Goal: Information Seeking & Learning: Learn about a topic

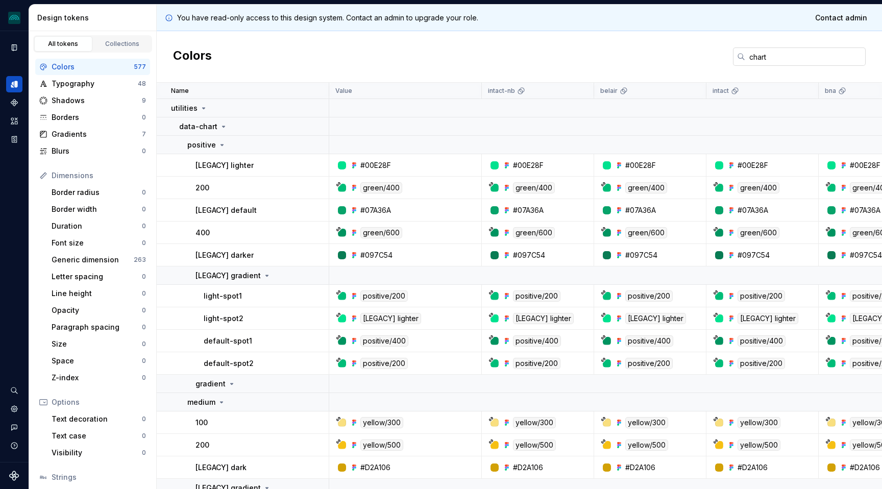
click at [763, 58] on input "chart" at bounding box center [805, 56] width 120 height 18
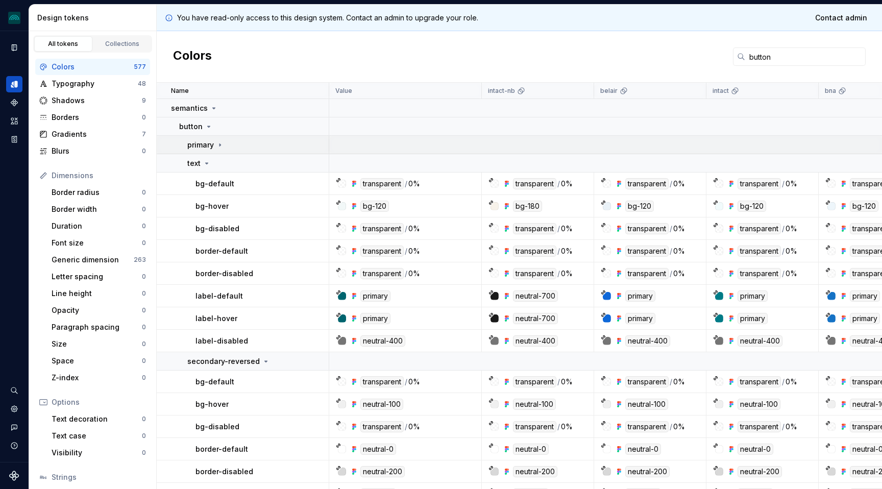
click at [220, 144] on icon at bounding box center [220, 145] width 8 height 8
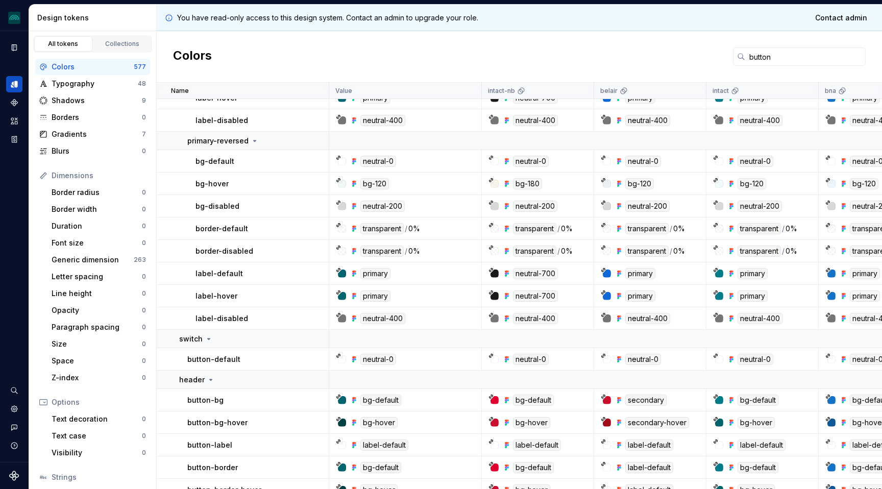
scroll to position [808, 0]
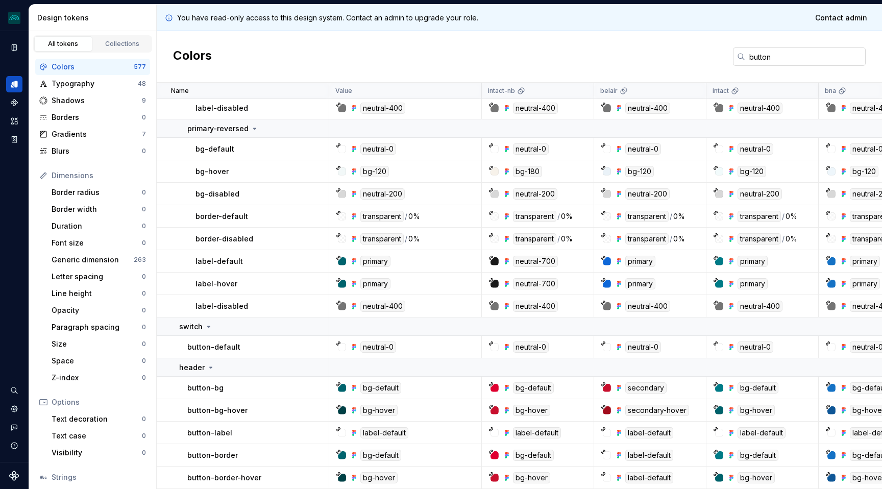
click at [756, 50] on input "button" at bounding box center [805, 56] width 120 height 18
type input "h"
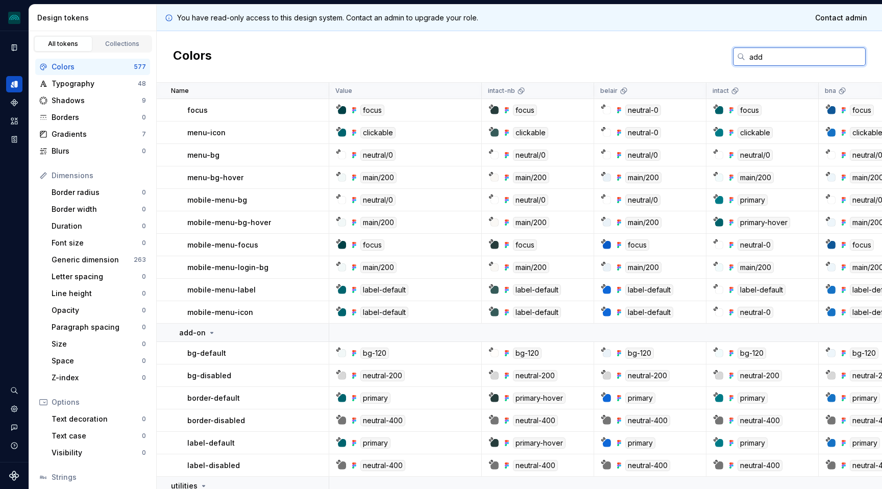
scroll to position [0, 0]
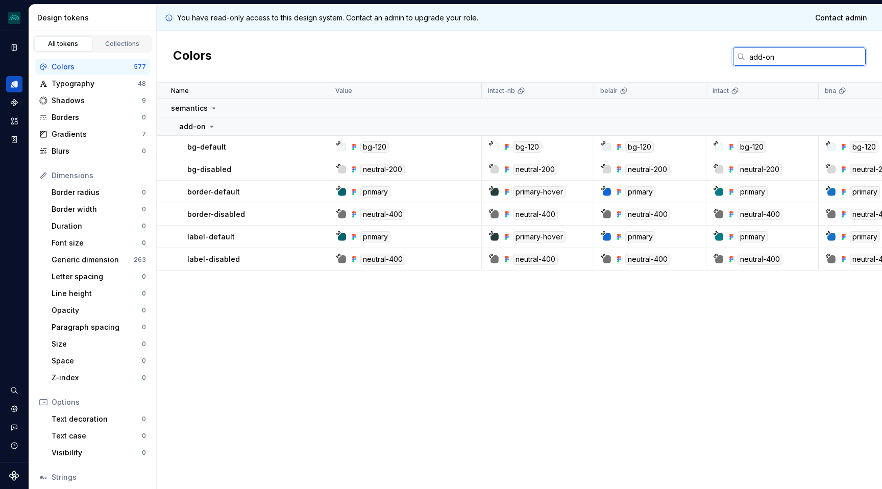
click at [770, 58] on input "add-on" at bounding box center [805, 56] width 120 height 18
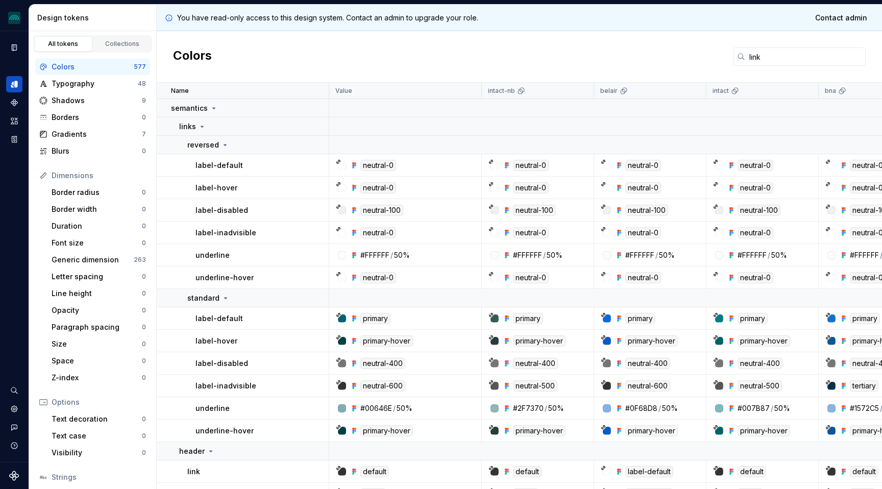
click at [791, 391] on td "neutral-500" at bounding box center [762, 386] width 112 height 22
click at [230, 382] on p "label-inadvisible" at bounding box center [225, 386] width 61 height 10
copy p "inadvisible"
click at [226, 385] on p "label-inadvisible" at bounding box center [225, 386] width 61 height 10
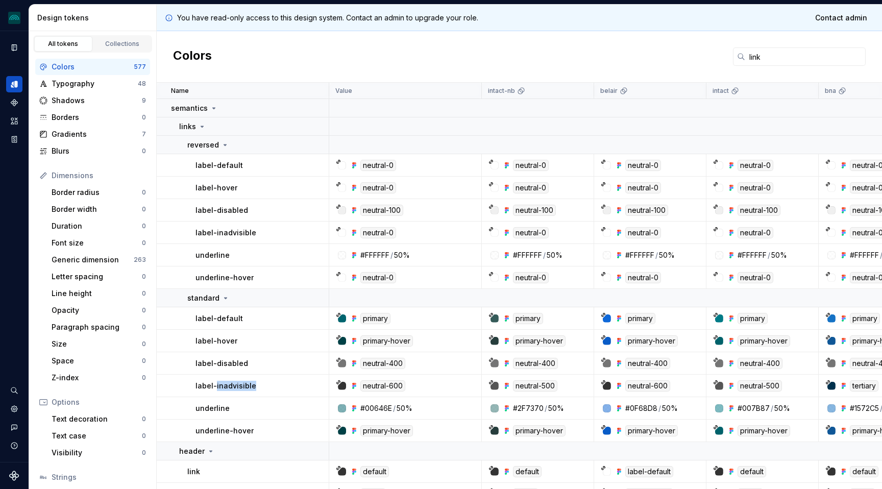
click at [226, 385] on p "label-inadvisible" at bounding box center [225, 386] width 61 height 10
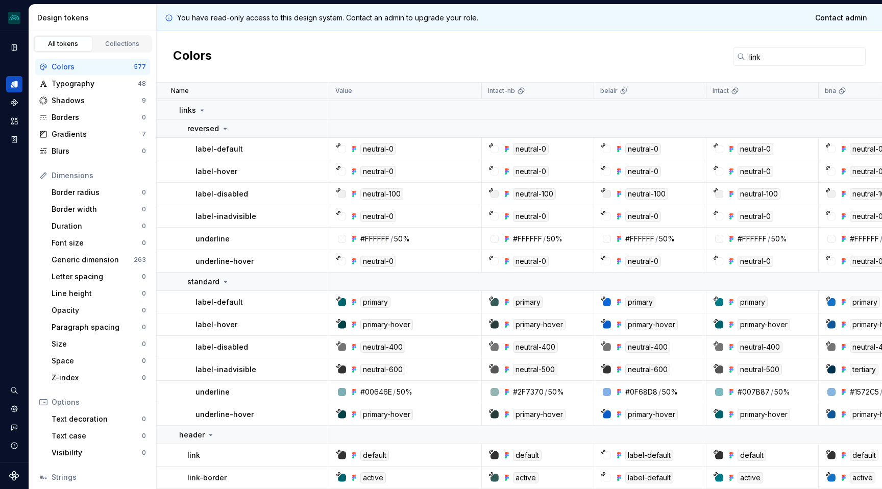
click at [769, 368] on div "neutral-500" at bounding box center [760, 369] width 44 height 11
click at [751, 58] on input "link" at bounding box center [805, 56] width 120 height 18
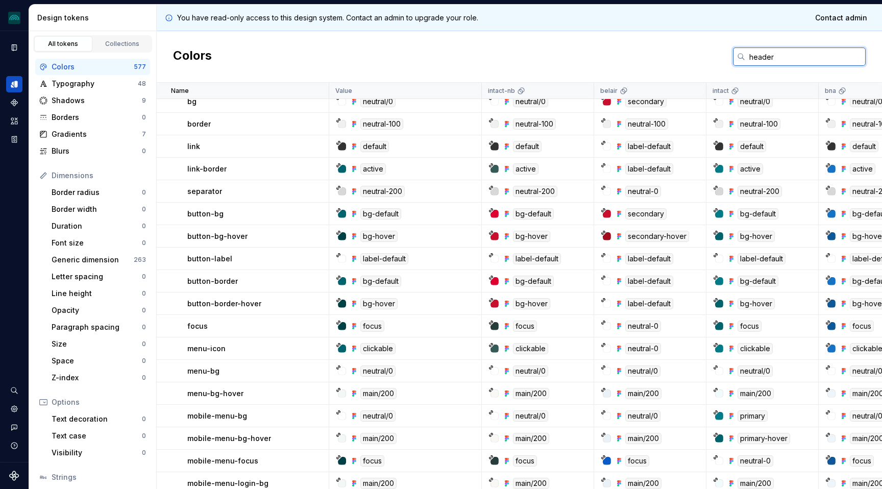
scroll to position [59, 0]
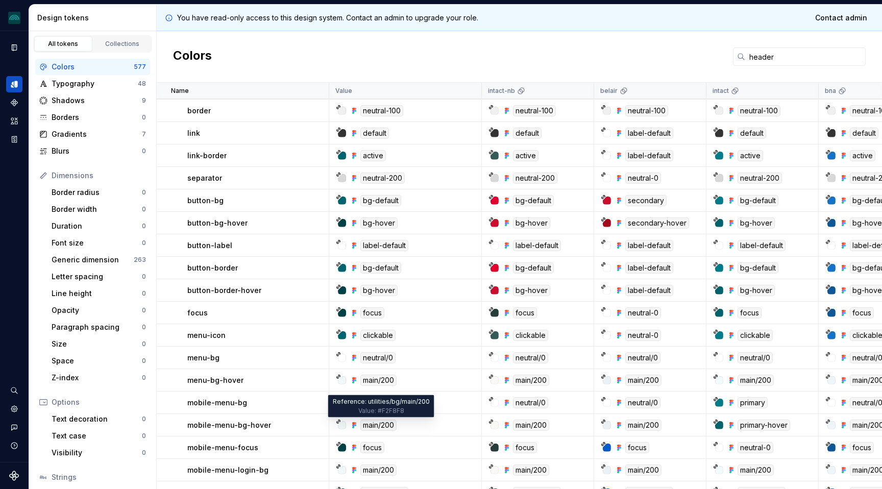
click at [379, 427] on div "main/200" at bounding box center [378, 425] width 36 height 11
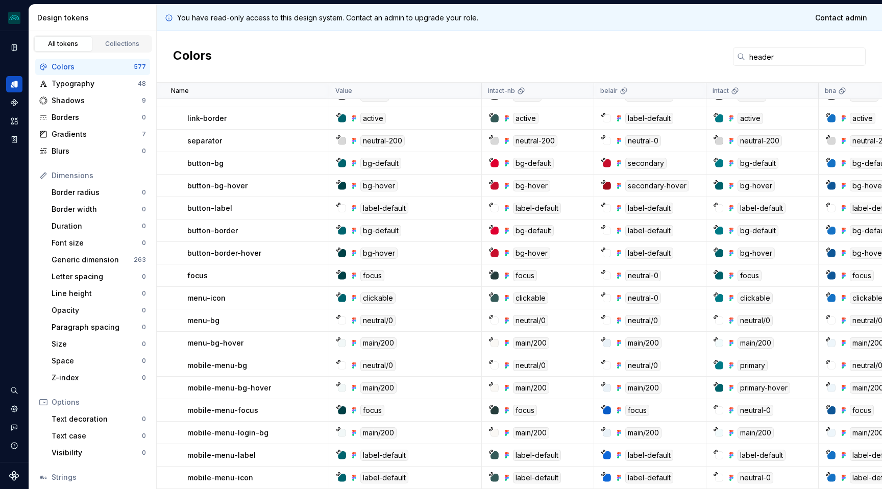
click at [756, 58] on input "header" at bounding box center [805, 56] width 120 height 18
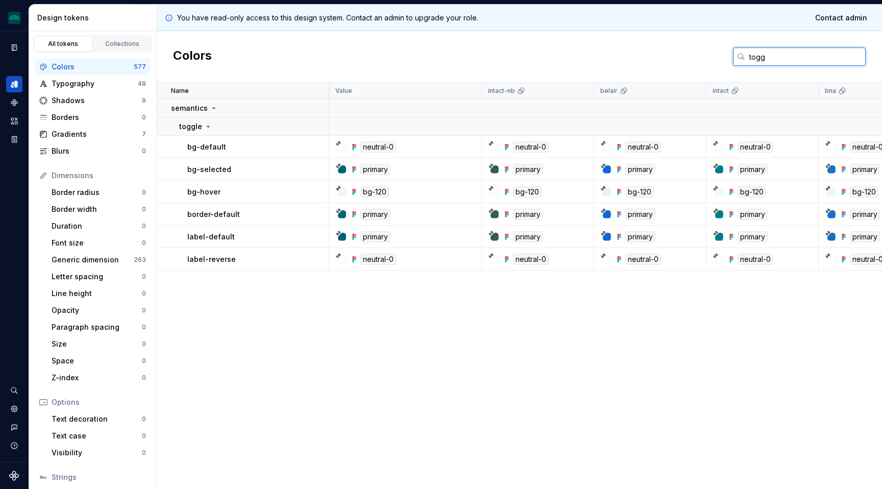
scroll to position [0, 0]
click at [765, 62] on input "toggle" at bounding box center [805, 56] width 120 height 18
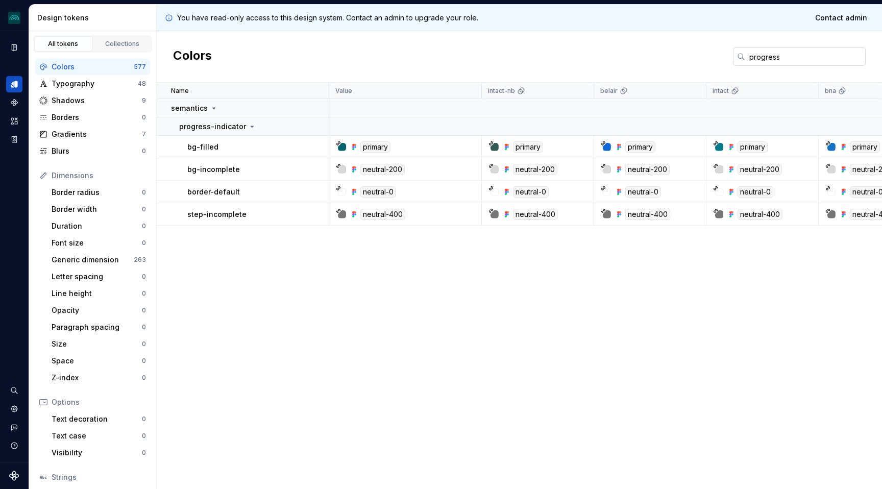
click at [755, 58] on input "progress" at bounding box center [805, 56] width 120 height 18
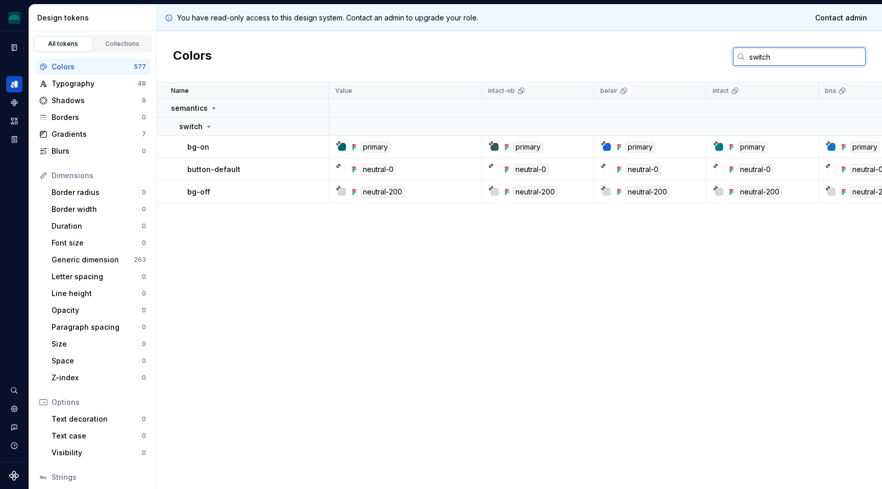
click at [756, 52] on input "switch" at bounding box center [805, 56] width 120 height 18
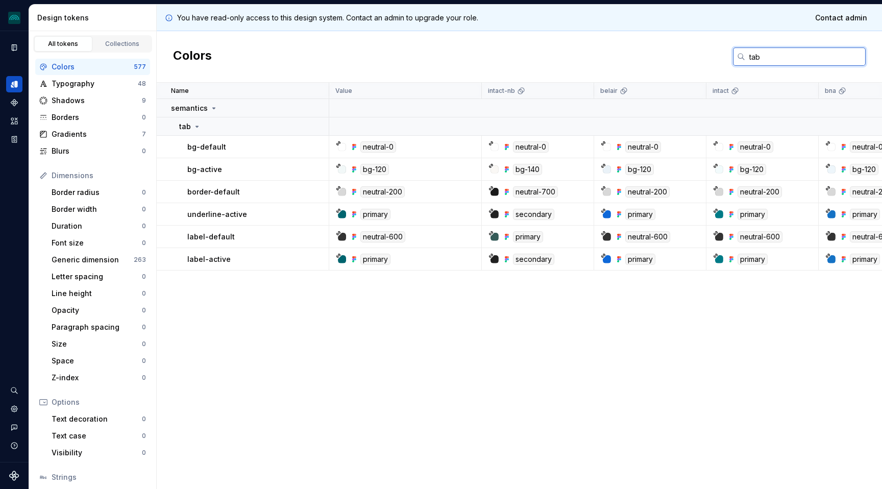
click at [760, 58] on input "tab" at bounding box center [805, 56] width 120 height 18
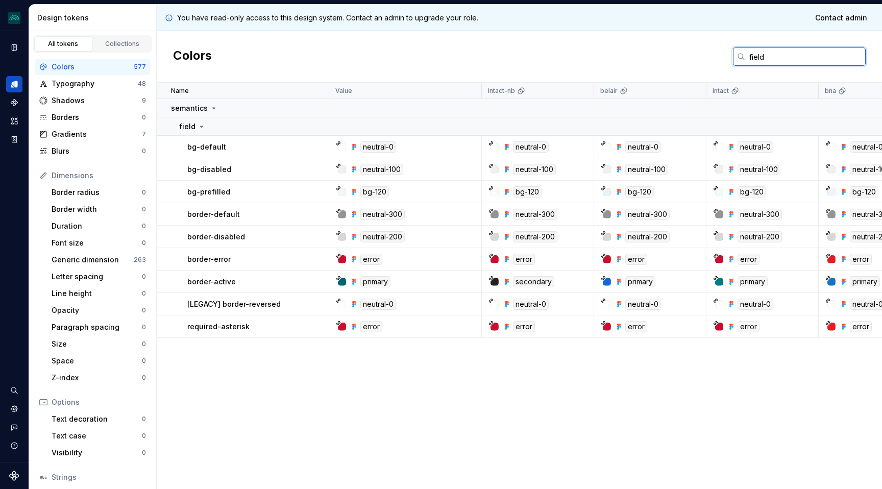
click at [756, 61] on input "field" at bounding box center [805, 56] width 120 height 18
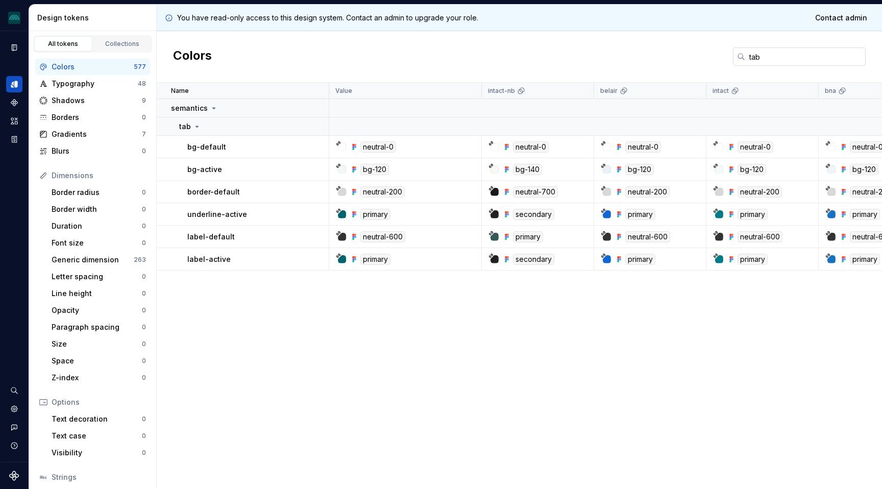
click at [763, 56] on input "tab" at bounding box center [805, 56] width 120 height 18
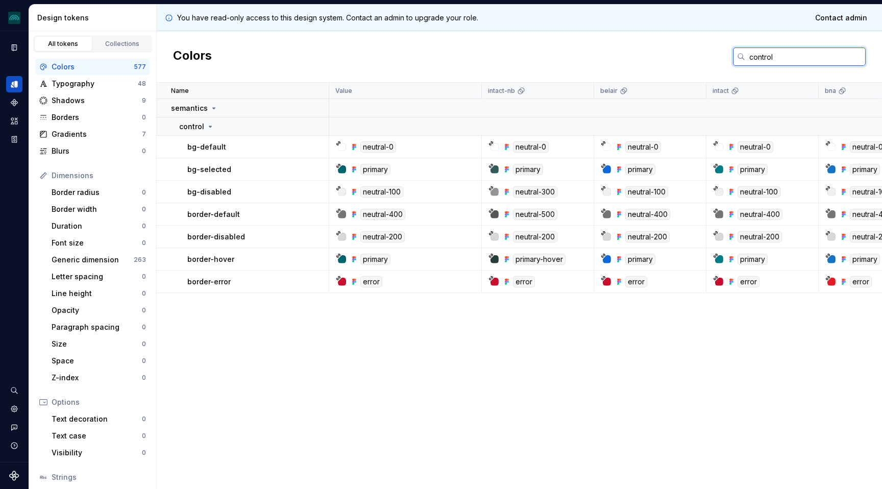
click at [760, 57] on input "control" at bounding box center [805, 56] width 120 height 18
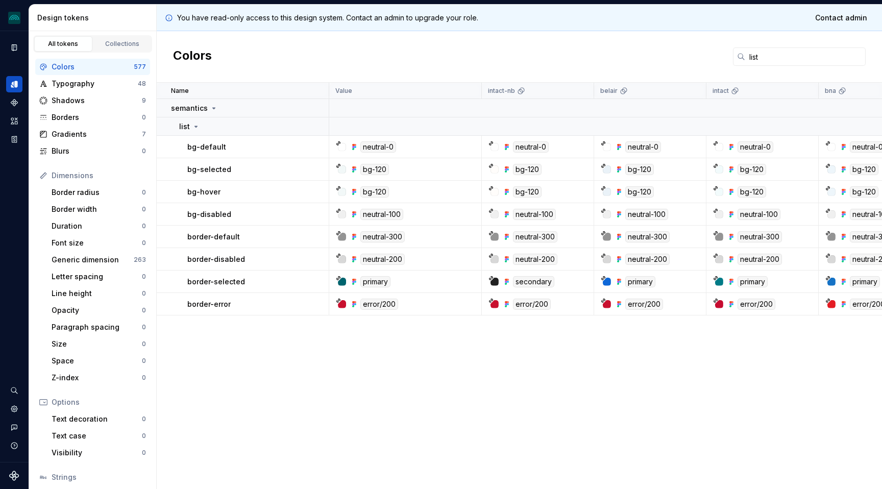
click at [758, 67] on div "Colors list" at bounding box center [519, 57] width 725 height 52
click at [757, 58] on input "list" at bounding box center [805, 56] width 120 height 18
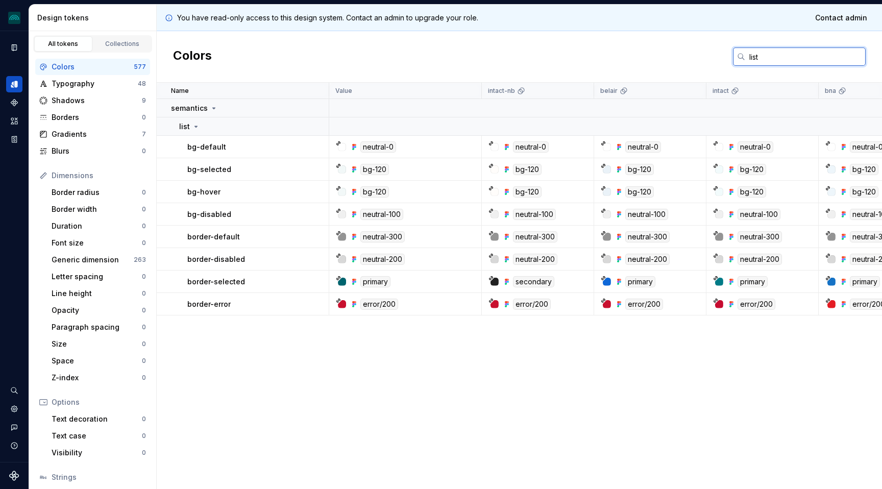
type input "j"
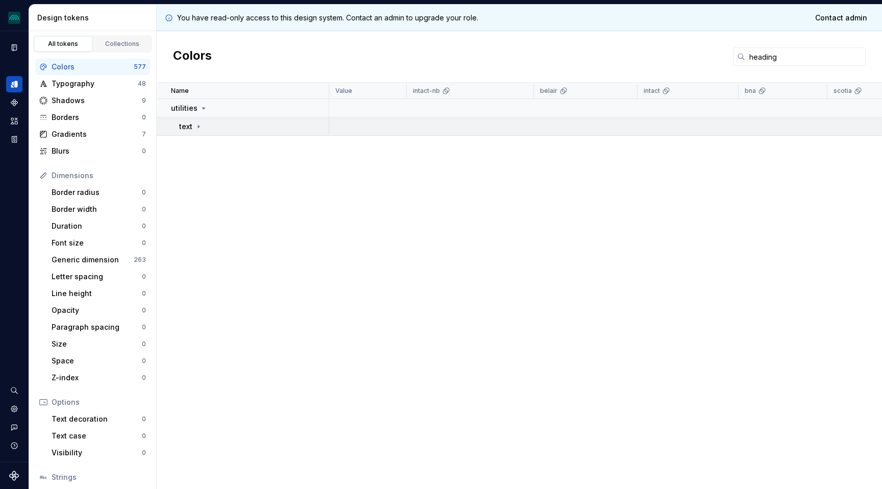
click at [202, 126] on icon at bounding box center [198, 126] width 8 height 8
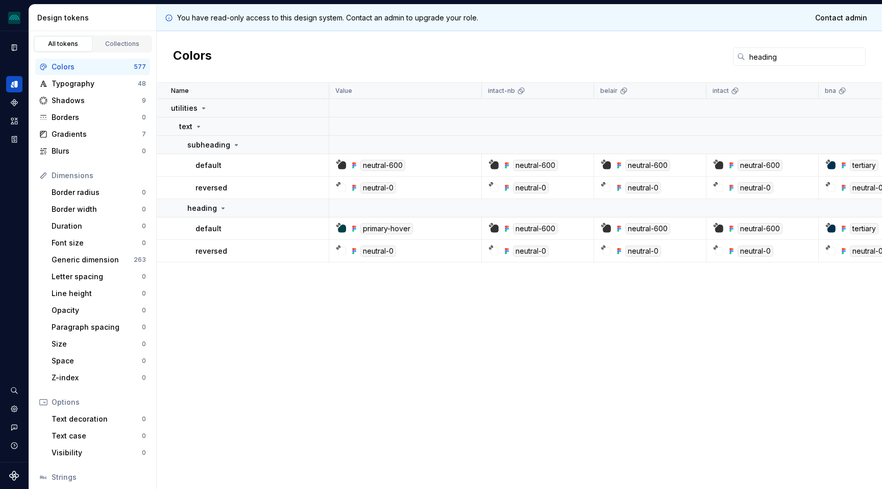
click at [881, 231] on html "iceberg MM Design system data Design tokens All tokens Collections Colors 577 T…" at bounding box center [441, 244] width 882 height 489
click at [758, 59] on input "heading" at bounding box center [805, 56] width 120 height 18
paste input "body"
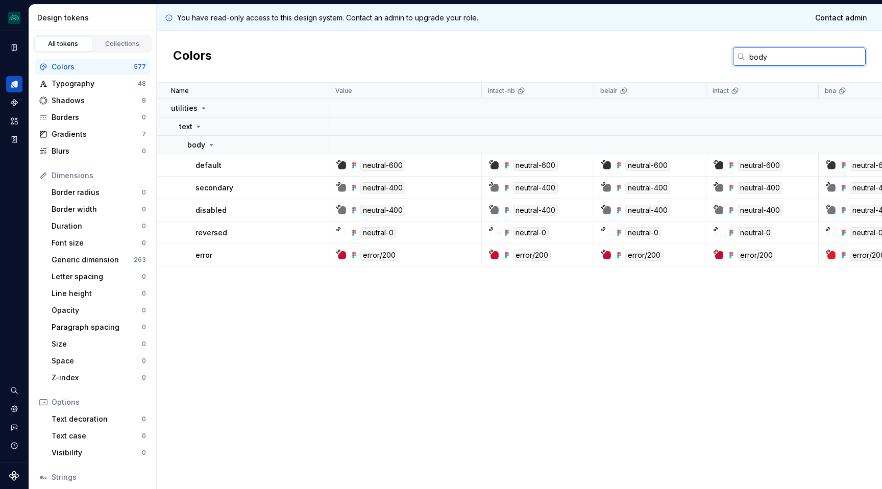
click at [764, 56] on input "body" at bounding box center [805, 56] width 120 height 18
paste input "notif"
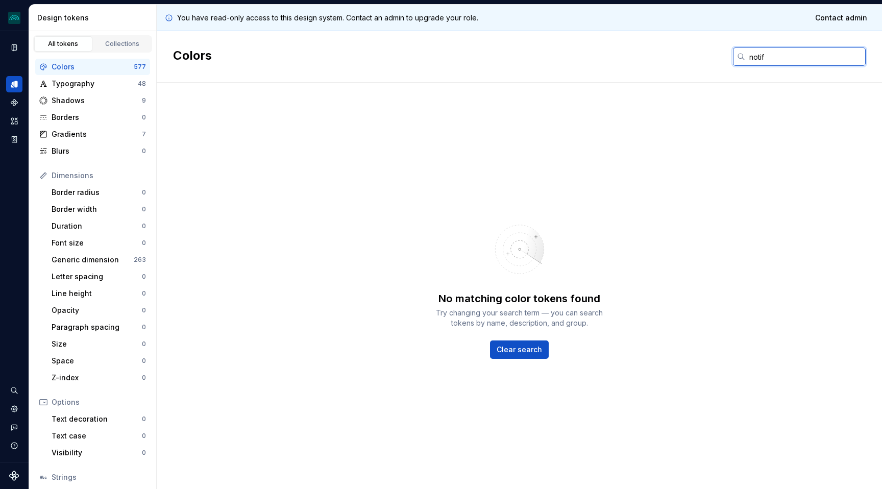
click at [777, 58] on input "notif" at bounding box center [805, 56] width 120 height 18
type input "n"
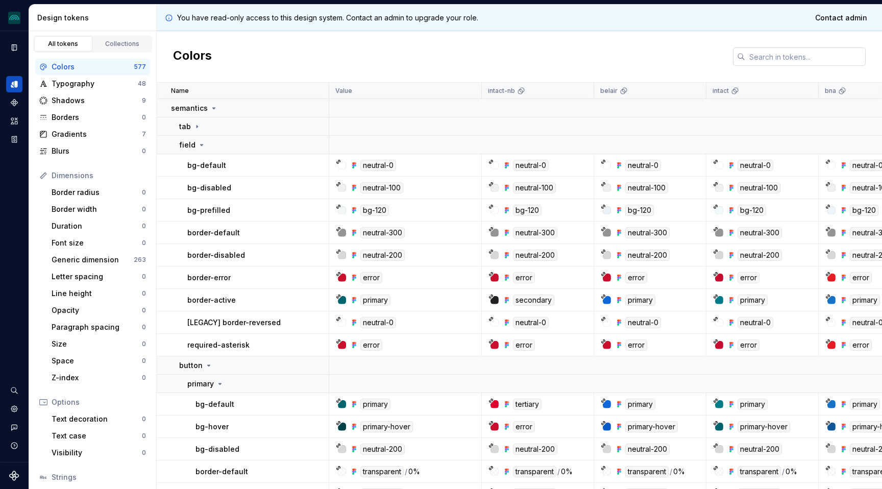
click at [768, 48] on input "text" at bounding box center [805, 56] width 120 height 18
paste input "warning"
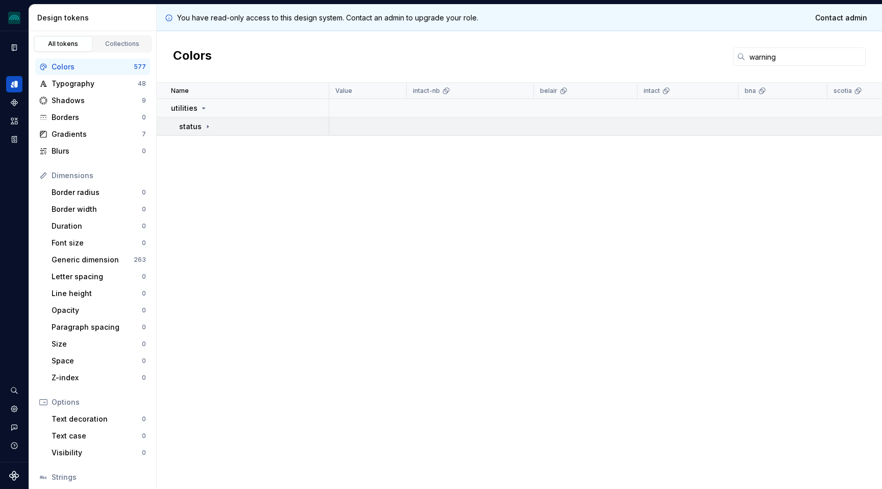
click at [204, 127] on icon at bounding box center [208, 126] width 8 height 8
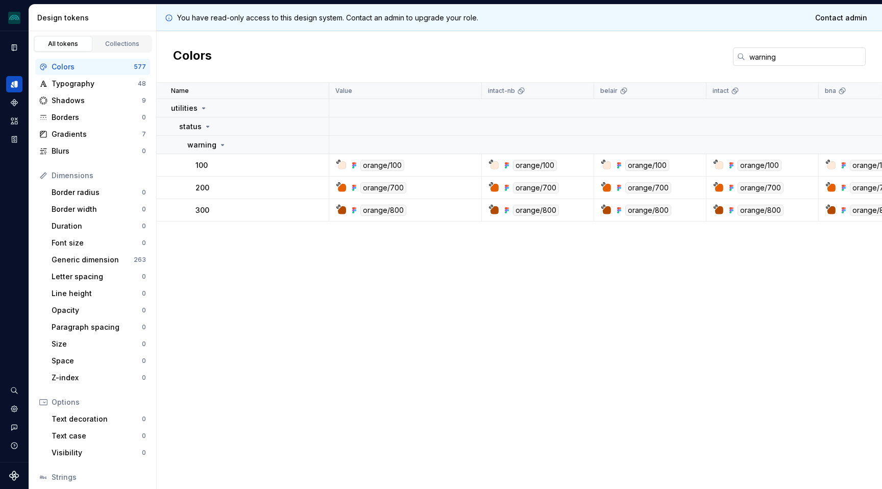
click at [758, 61] on input "warning" at bounding box center [805, 56] width 120 height 18
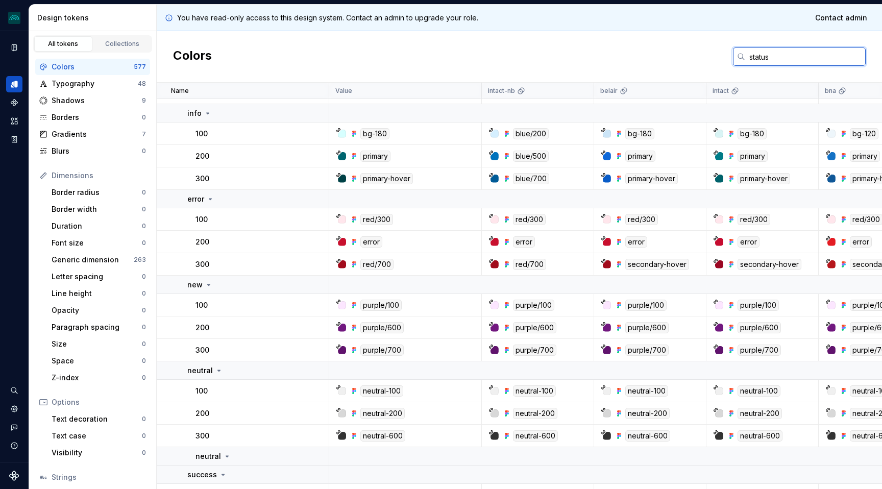
scroll to position [180, 0]
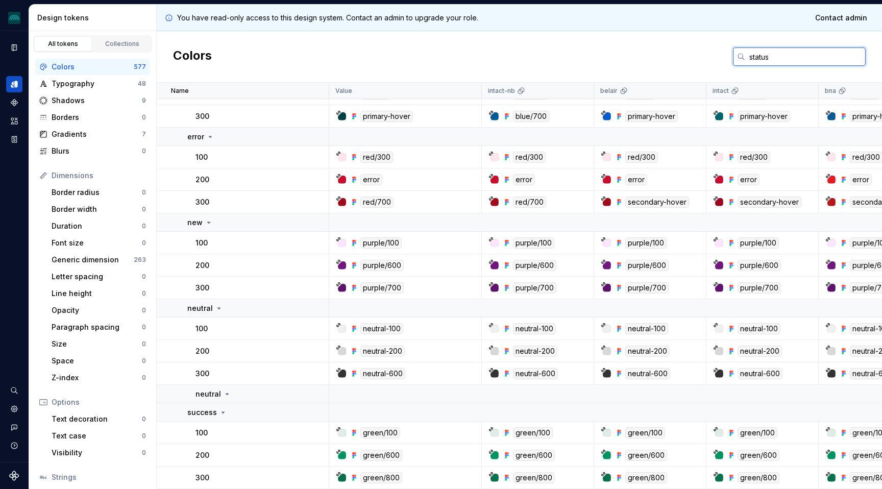
click at [758, 51] on input "status" at bounding box center [805, 56] width 120 height 18
paste input "main"
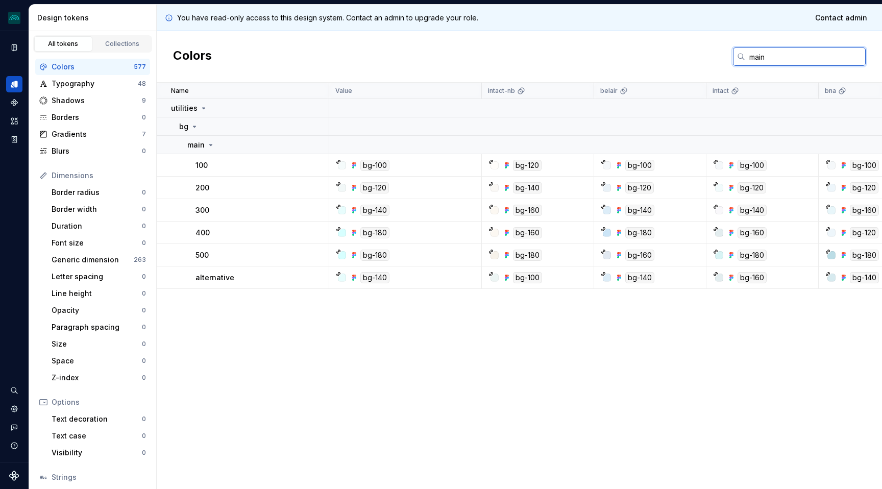
click at [756, 59] on input "main" at bounding box center [805, 56] width 120 height 18
type input "main"
click at [757, 233] on div "bg-160" at bounding box center [752, 232] width 29 height 11
click at [752, 58] on input "main" at bounding box center [805, 56] width 120 height 18
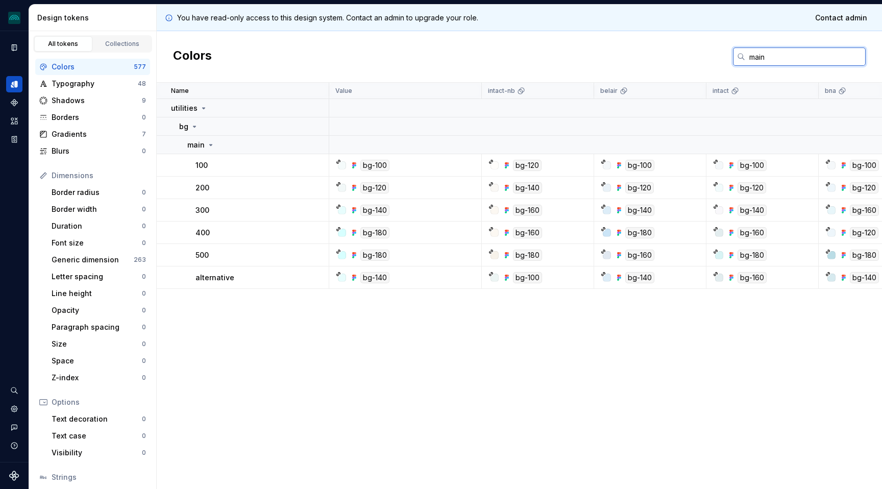
click at [752, 58] on input "main" at bounding box center [805, 56] width 120 height 18
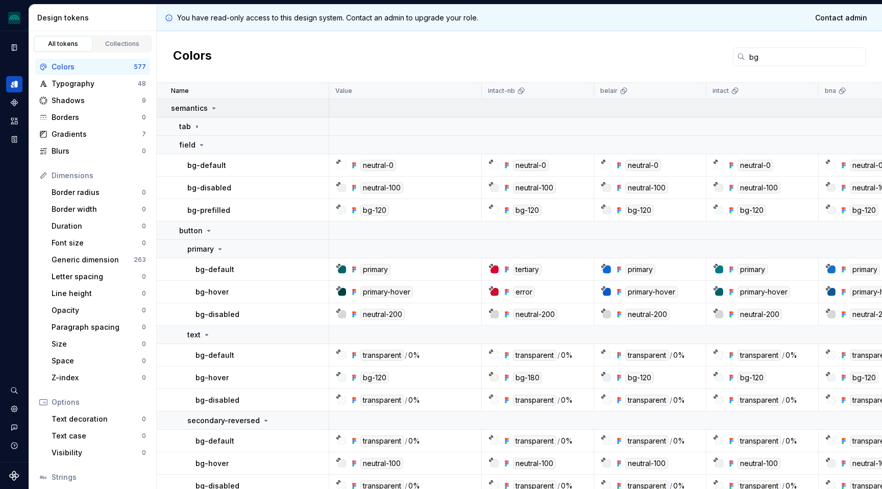
click at [216, 113] on div "semantics" at bounding box center [249, 108] width 157 height 10
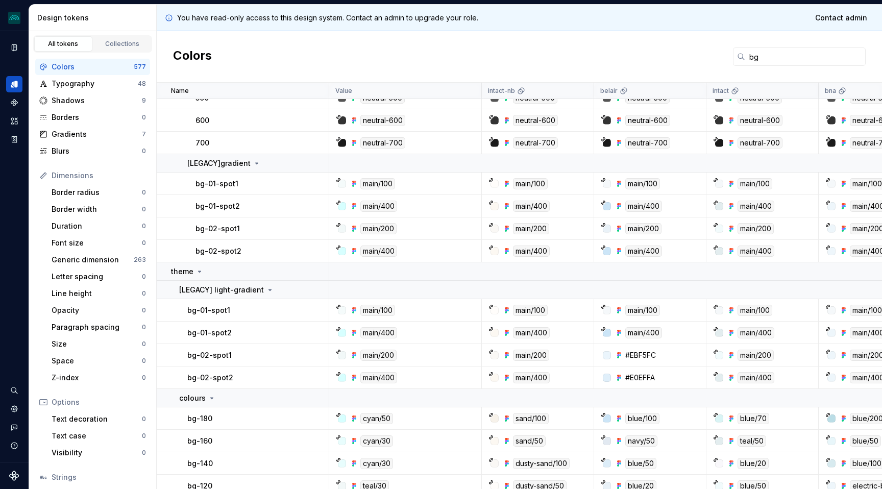
scroll to position [427, 0]
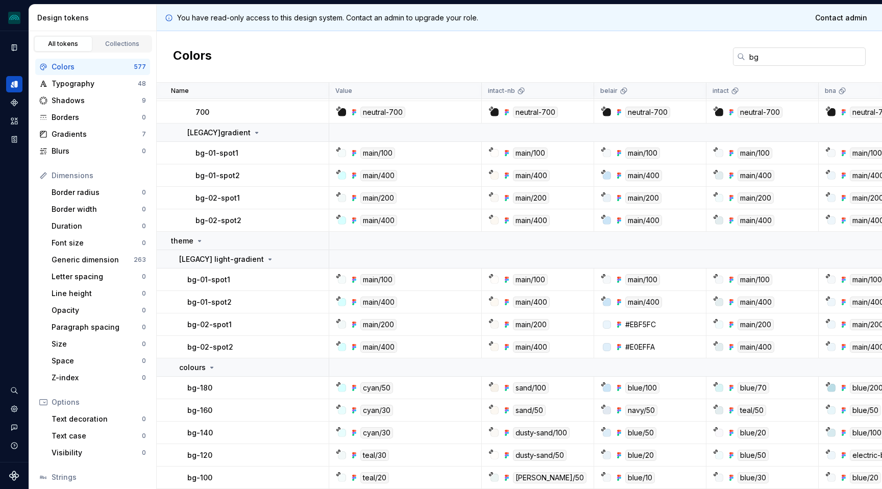
click at [756, 55] on input "bg" at bounding box center [805, 56] width 120 height 18
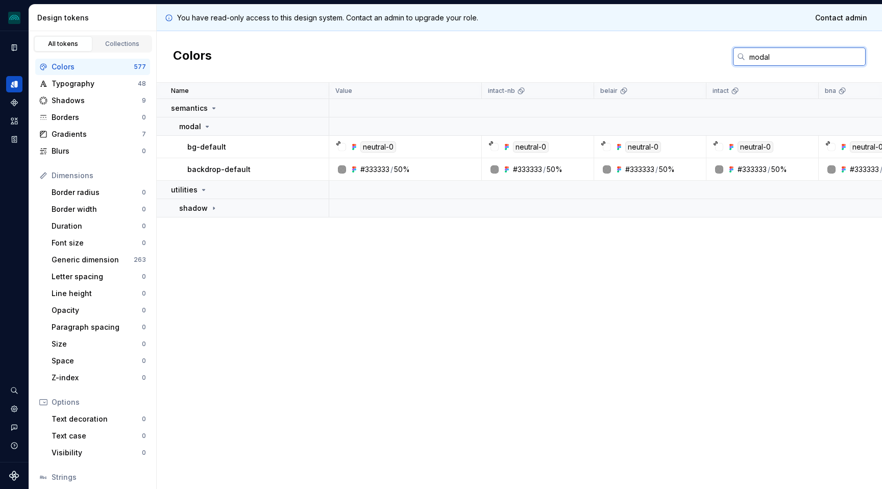
scroll to position [0, 0]
click at [759, 57] on input "modal" at bounding box center [805, 56] width 120 height 18
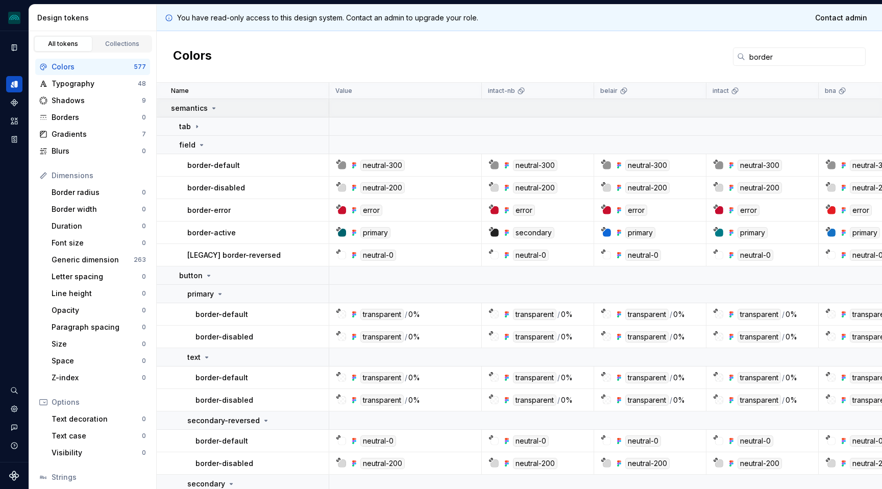
click at [212, 109] on icon at bounding box center [214, 108] width 8 height 8
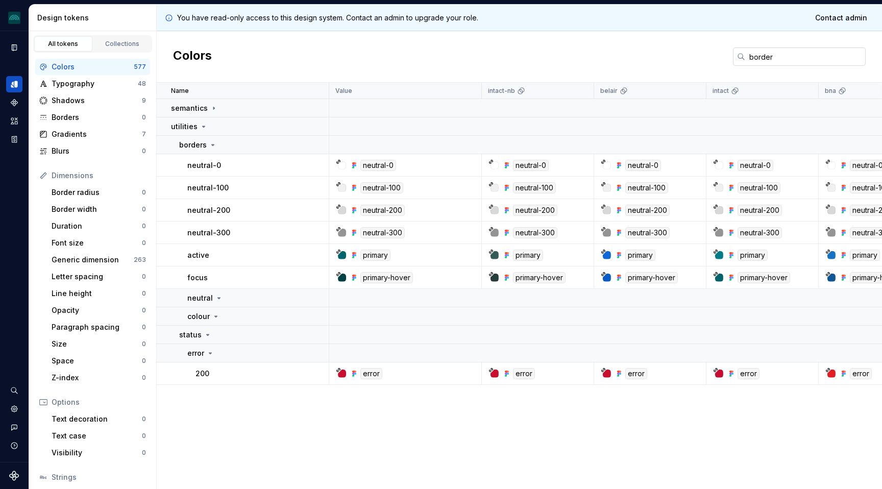
click at [763, 55] on input "border" at bounding box center [805, 56] width 120 height 18
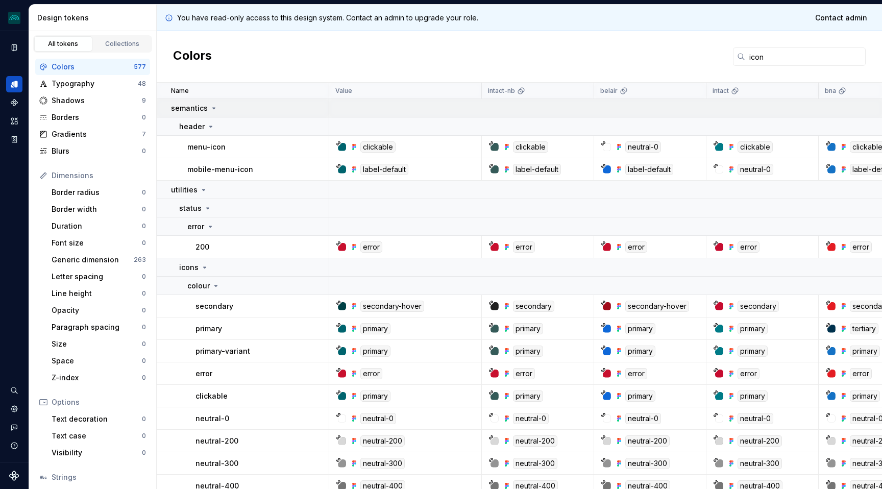
click at [211, 108] on icon at bounding box center [214, 108] width 8 height 8
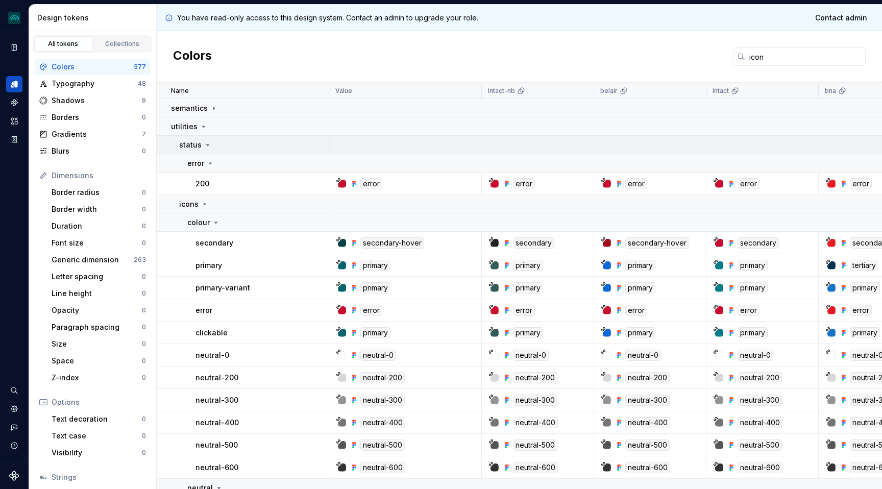
click at [206, 149] on div "status" at bounding box center [195, 145] width 33 height 10
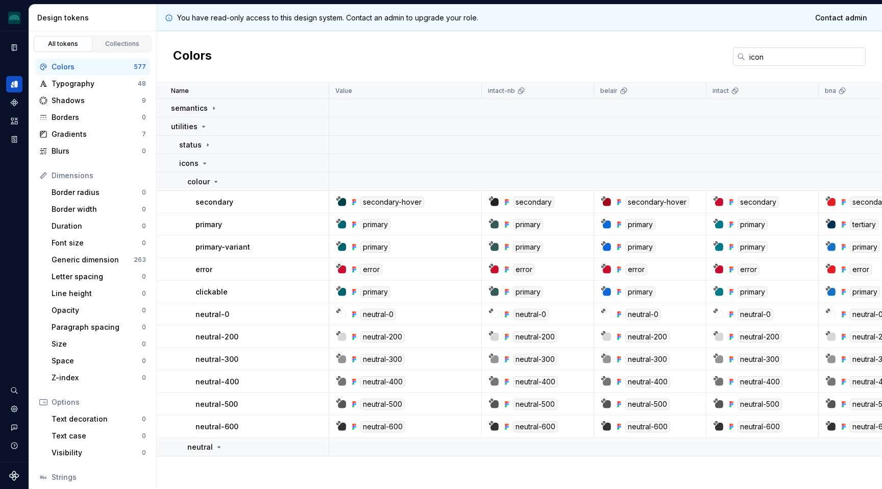
click at [768, 50] on input "icon" at bounding box center [805, 56] width 120 height 18
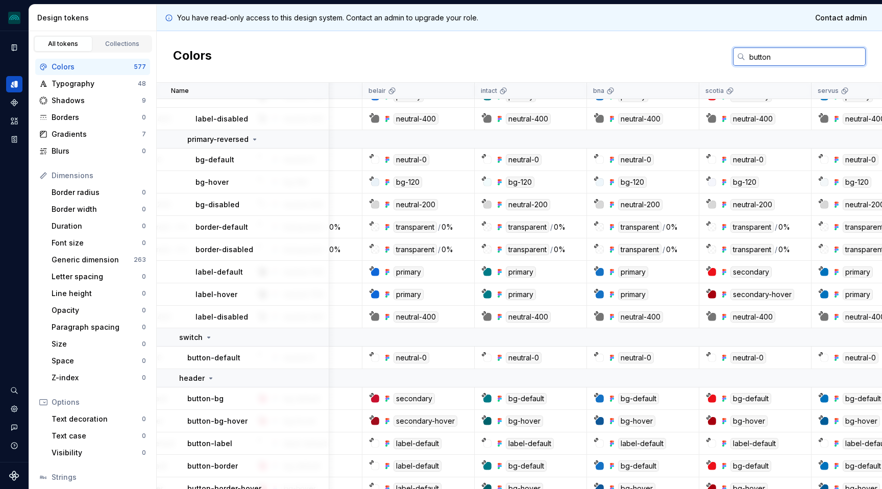
scroll to position [808, 232]
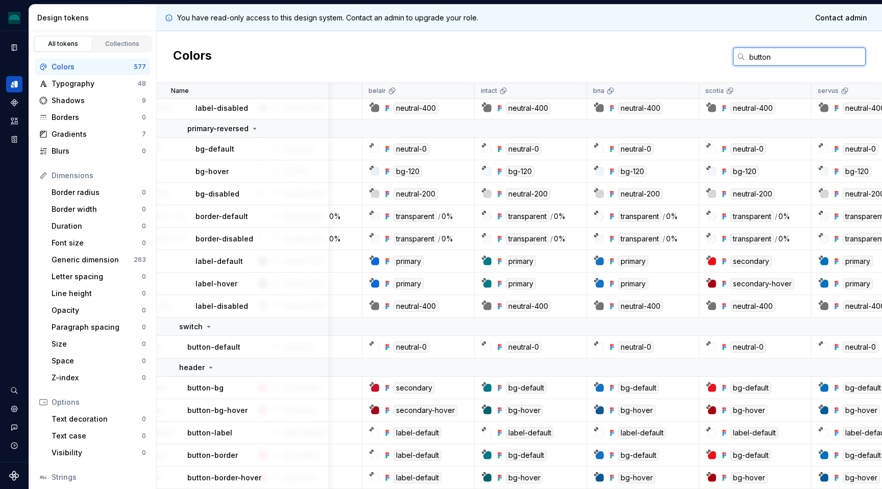
click at [761, 54] on input "button" at bounding box center [805, 56] width 120 height 18
type input "button"
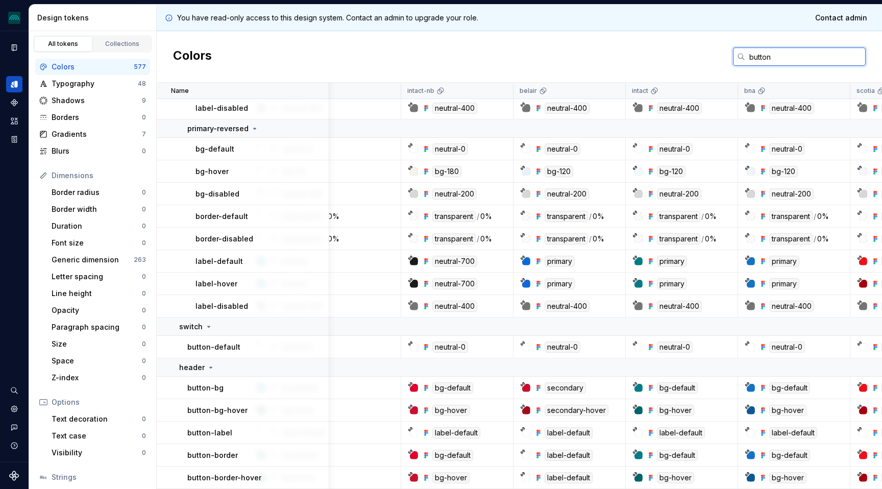
scroll to position [808, 84]
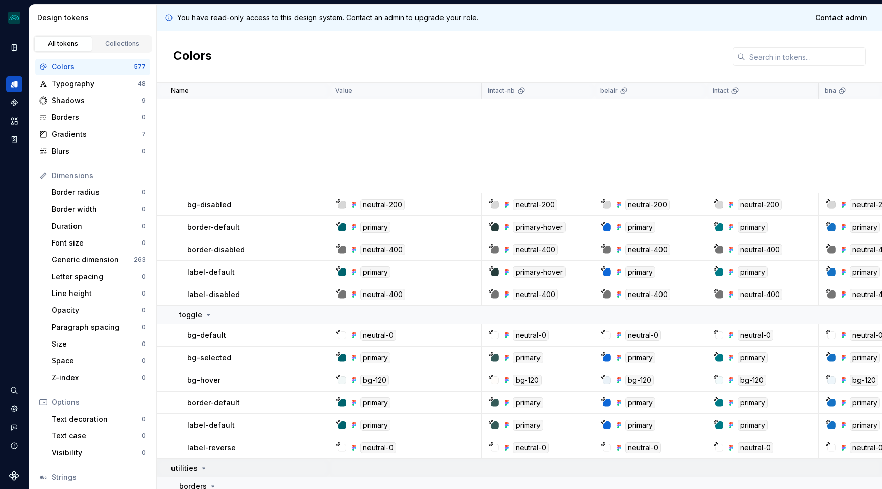
scroll to position [3216, 0]
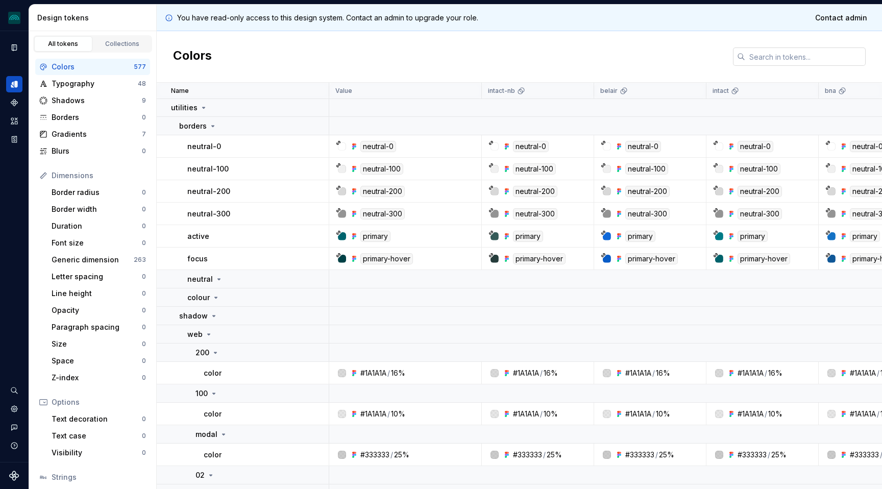
click at [765, 61] on input "text" at bounding box center [805, 56] width 120 height 18
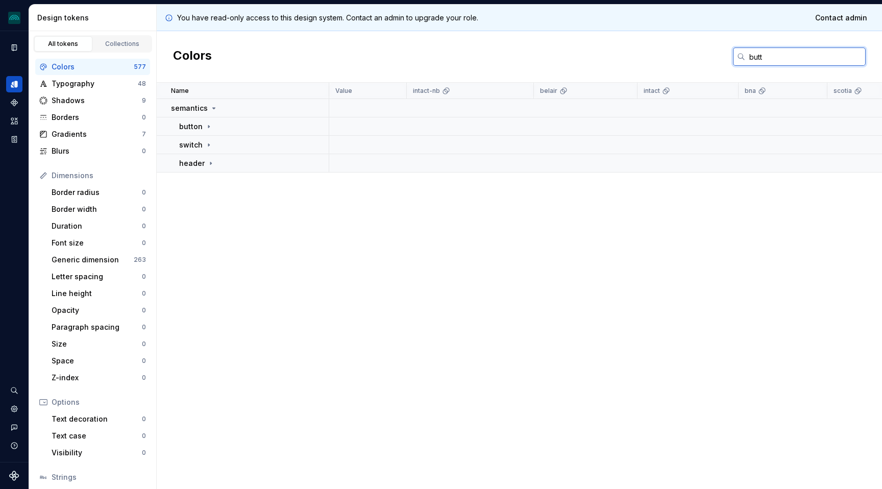
scroll to position [0, 0]
click at [207, 124] on icon at bounding box center [209, 126] width 8 height 8
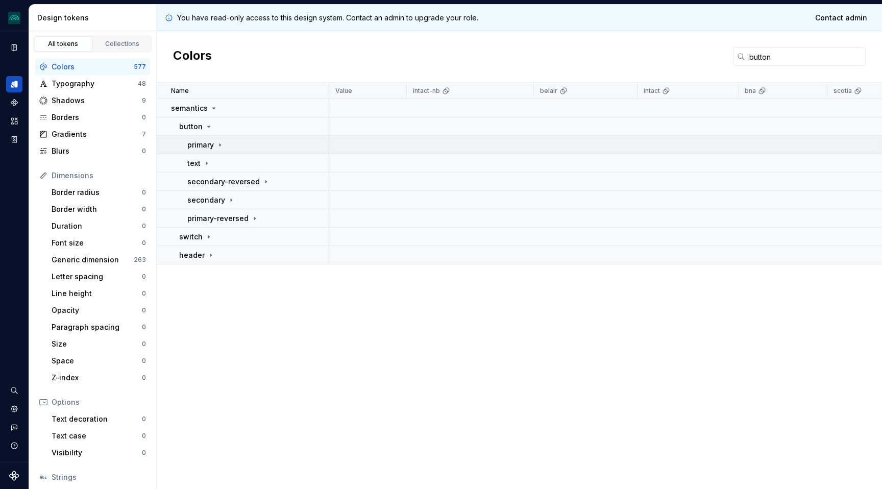
click at [218, 147] on icon at bounding box center [220, 145] width 8 height 8
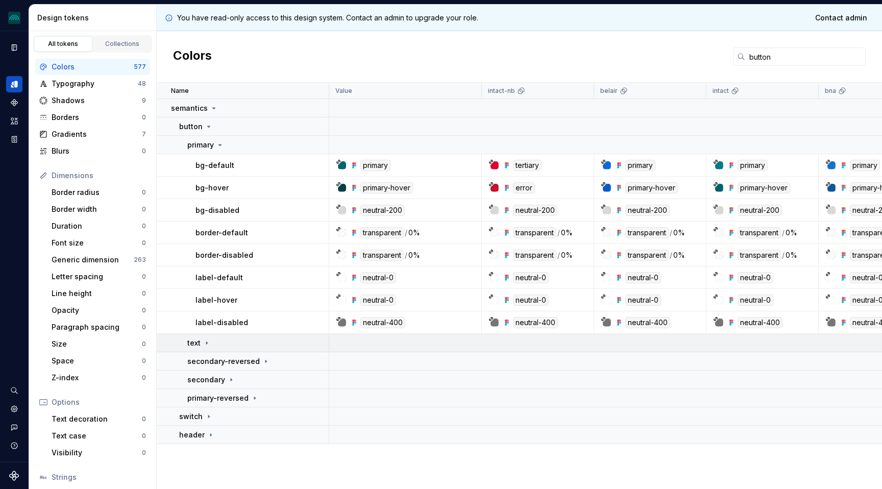
click at [203, 343] on icon at bounding box center [207, 343] width 8 height 8
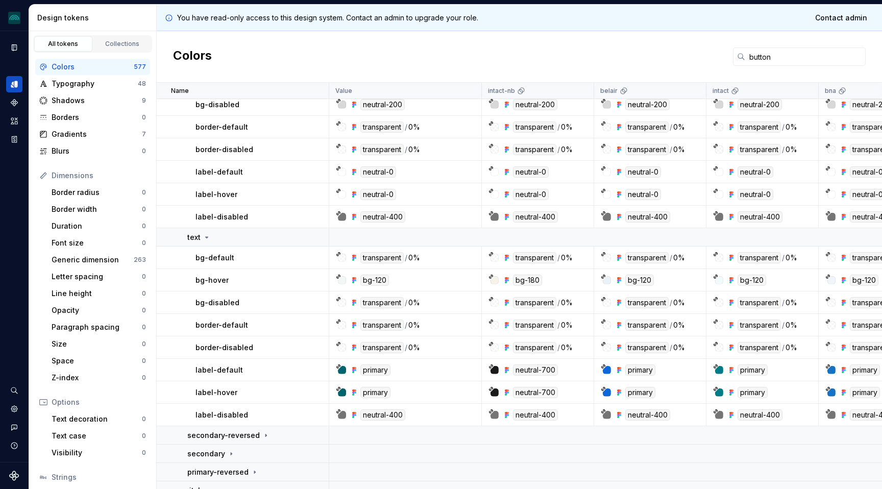
scroll to position [135, 0]
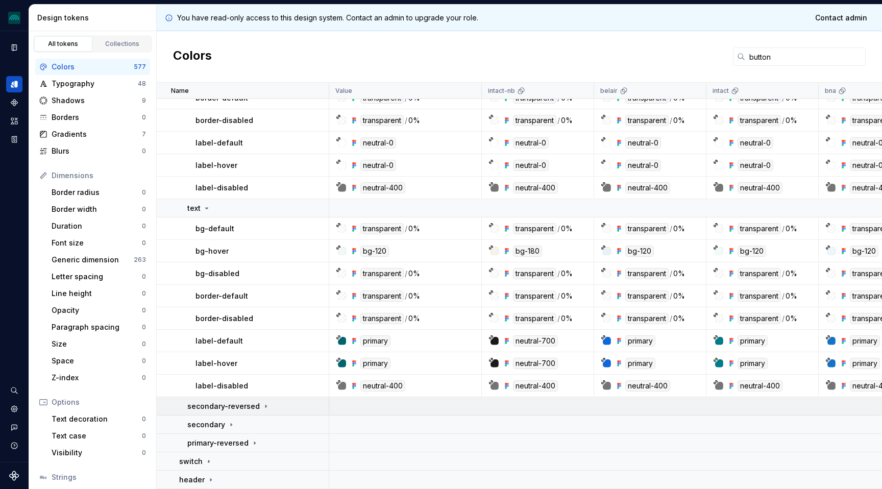
click at [262, 405] on icon at bounding box center [266, 406] width 8 height 8
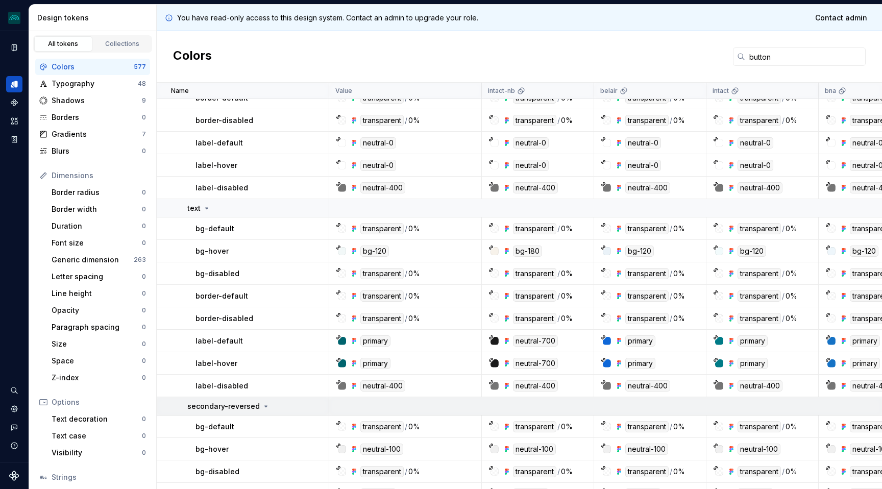
scroll to position [314, 0]
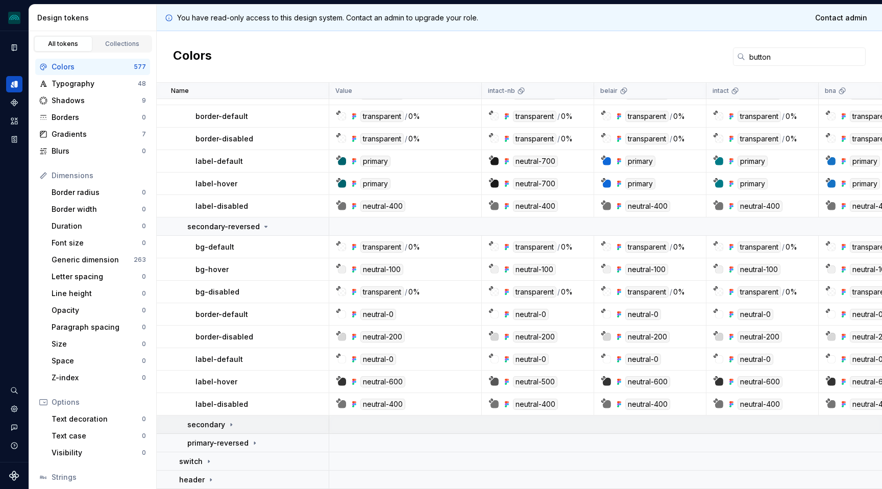
click at [227, 427] on icon at bounding box center [231, 425] width 8 height 8
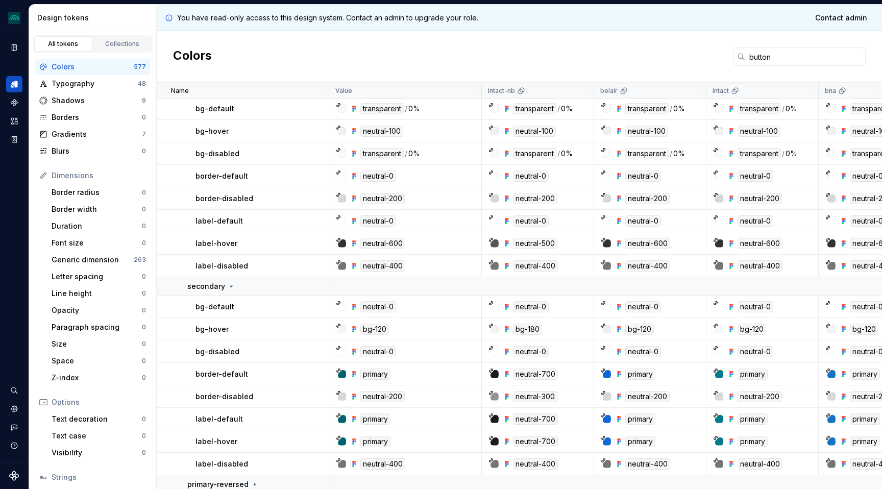
scroll to position [494, 0]
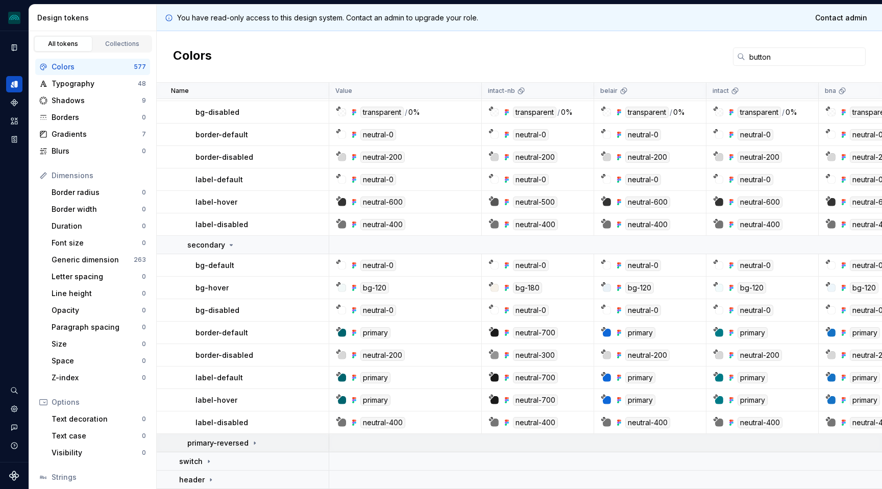
click at [257, 443] on div "primary-reversed" at bounding box center [257, 443] width 141 height 10
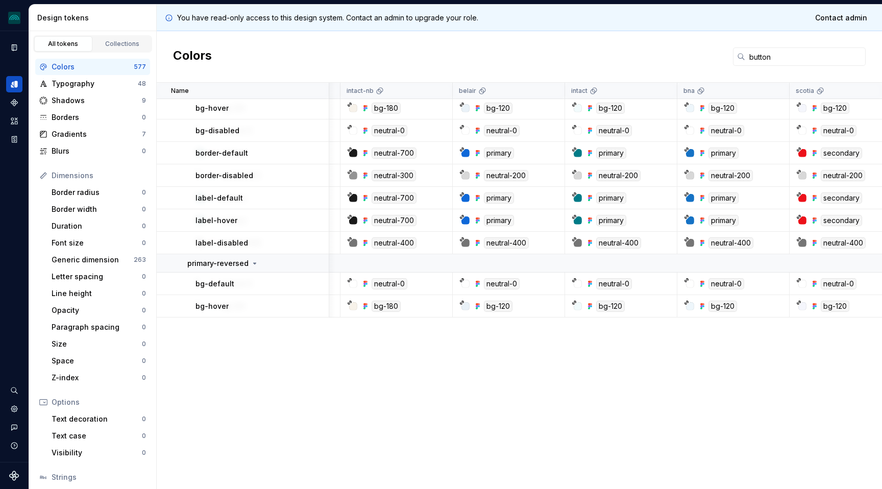
scroll to position [0, 141]
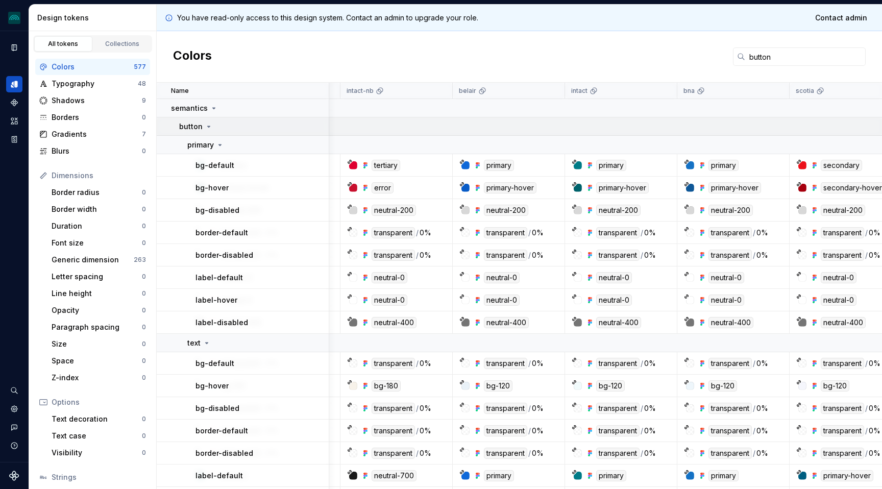
click at [208, 131] on div "button" at bounding box center [196, 126] width 34 height 10
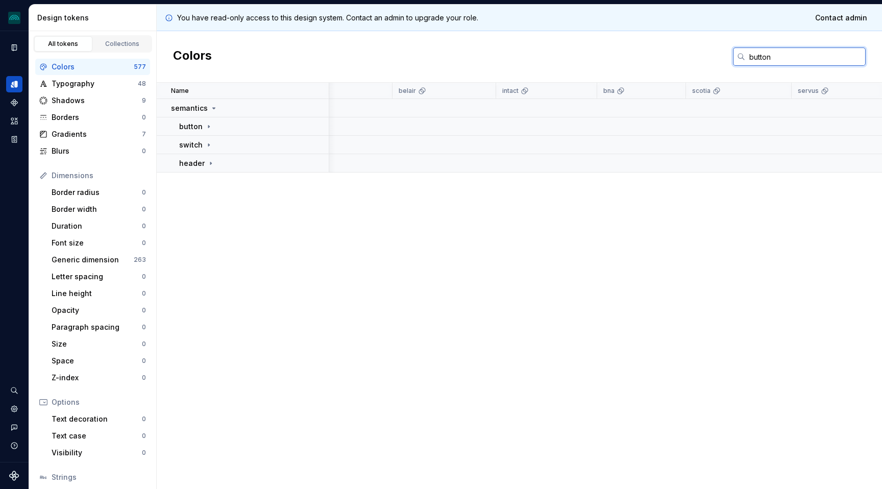
click at [768, 59] on input "button" at bounding box center [805, 56] width 120 height 18
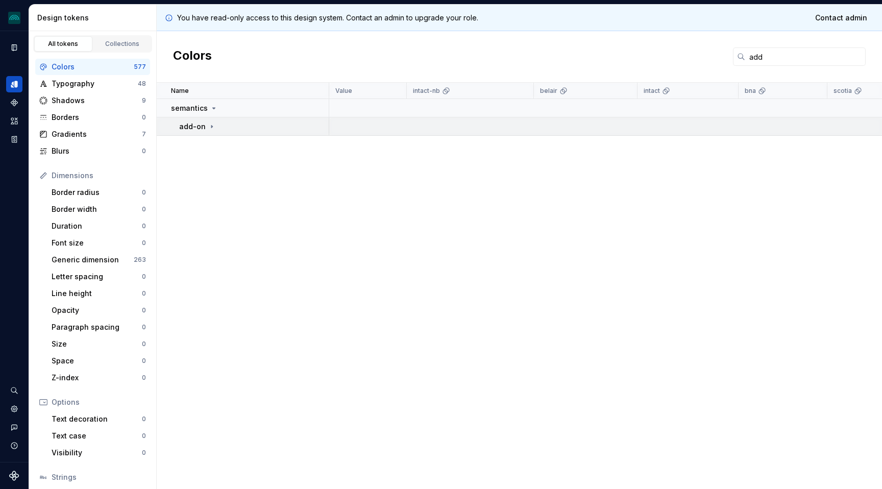
click at [209, 121] on div "add-on" at bounding box center [197, 126] width 37 height 10
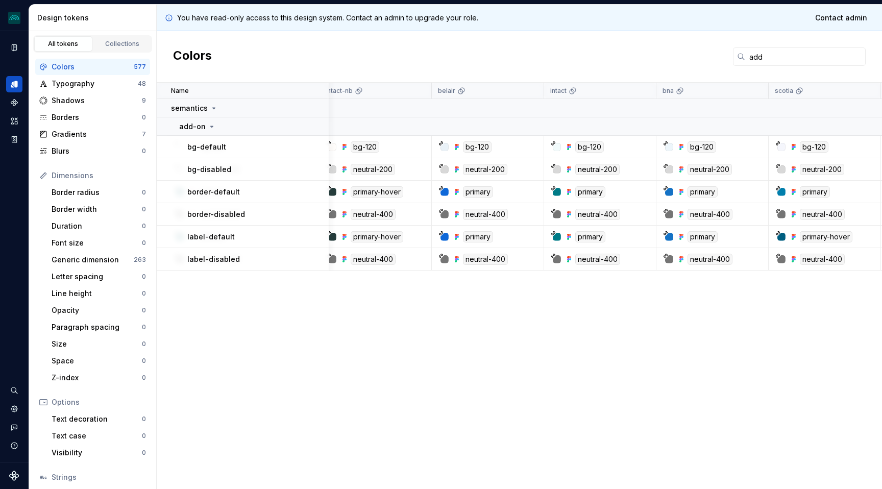
scroll to position [0, 170]
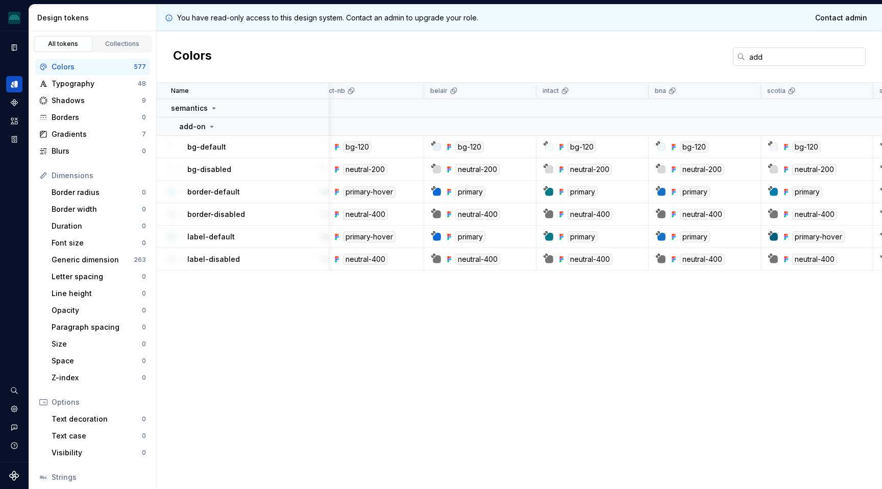
click at [754, 58] on input "add" at bounding box center [805, 56] width 120 height 18
type input "k"
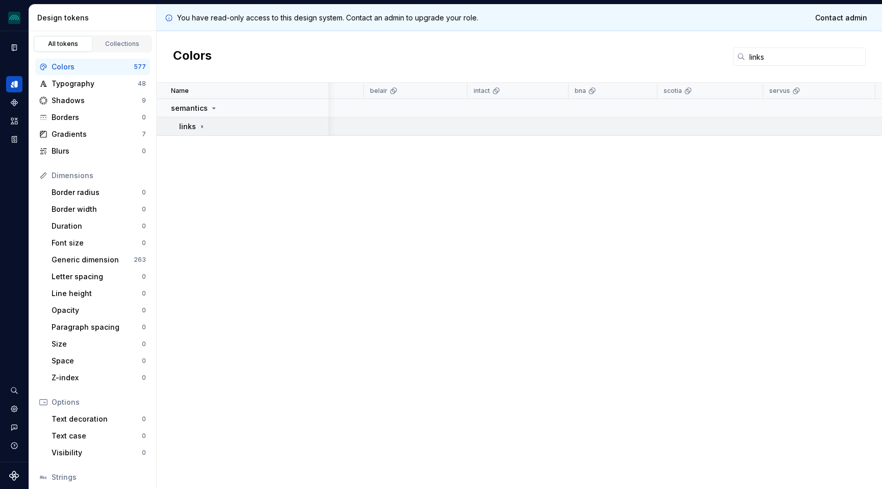
click at [211, 126] on div "links" at bounding box center [253, 126] width 149 height 10
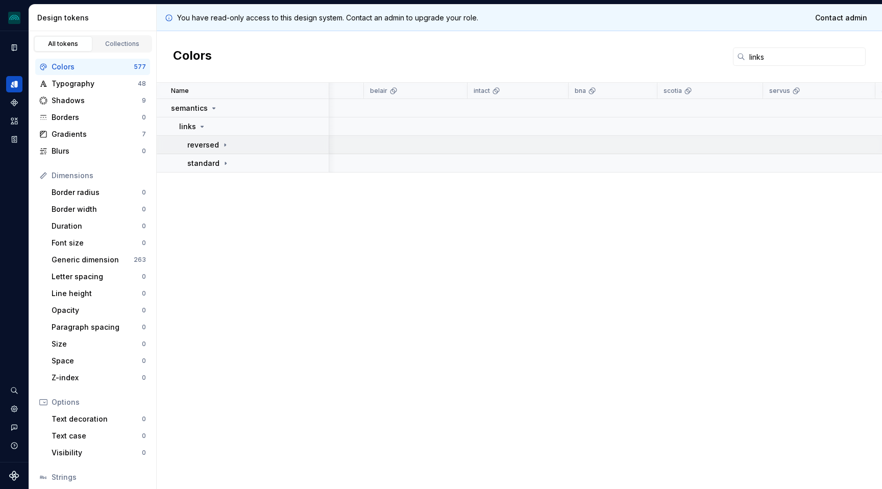
click at [221, 141] on icon at bounding box center [225, 145] width 8 height 8
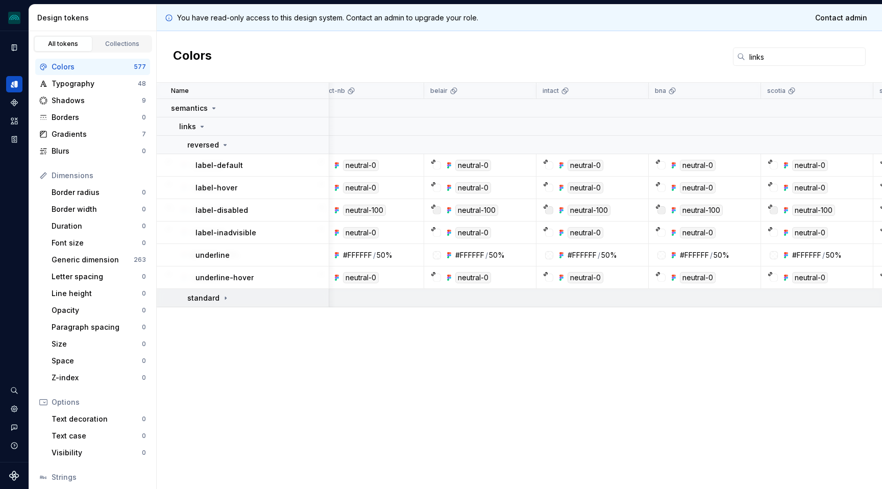
click at [227, 294] on icon at bounding box center [226, 298] width 8 height 8
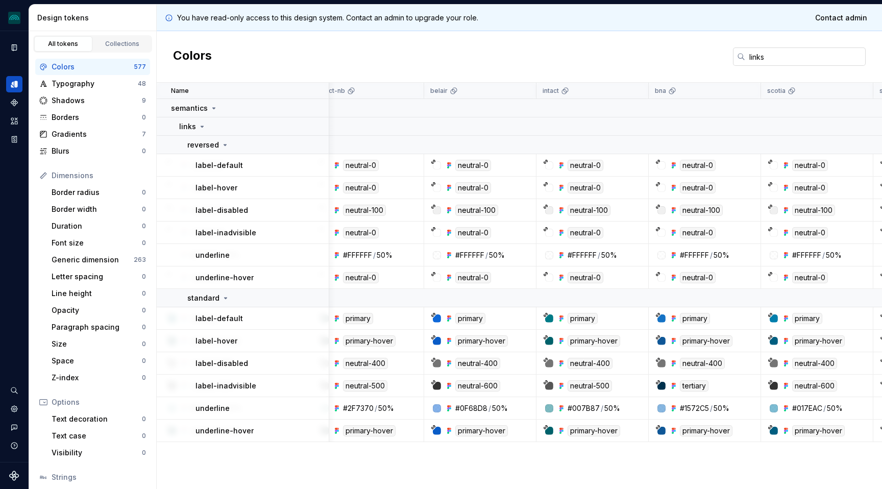
click at [757, 60] on input "links" at bounding box center [805, 56] width 120 height 18
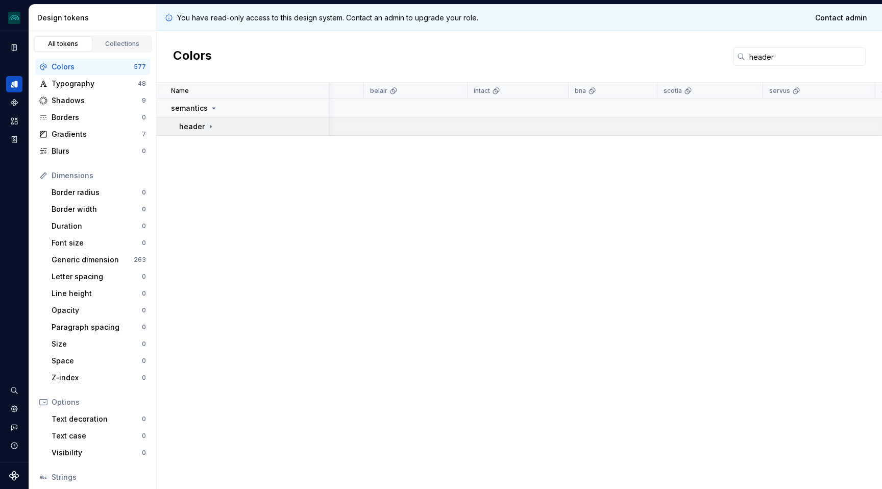
click at [209, 124] on icon at bounding box center [211, 126] width 8 height 8
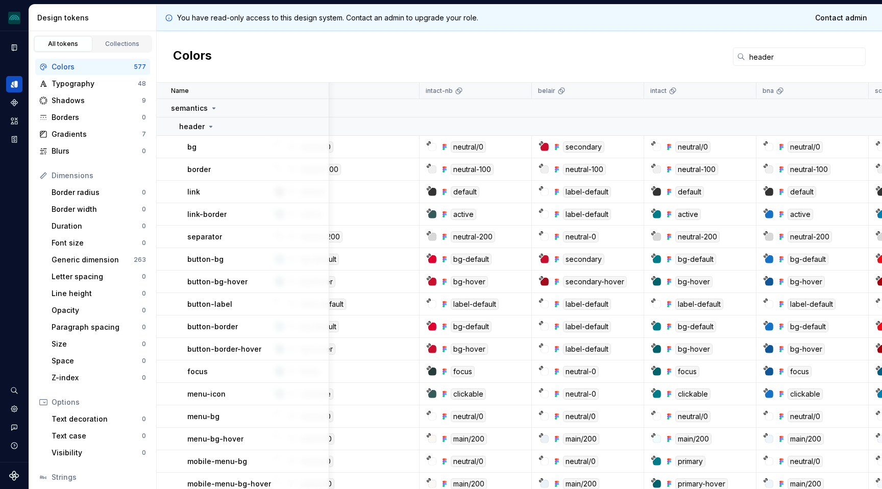
scroll to position [0, 63]
click at [332, 86] on div at bounding box center [332, 91] width 6 height 16
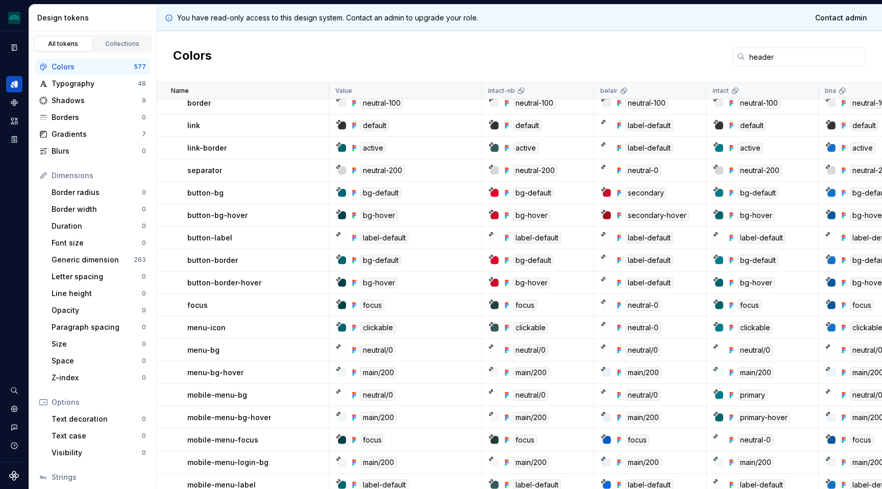
scroll to position [96, 0]
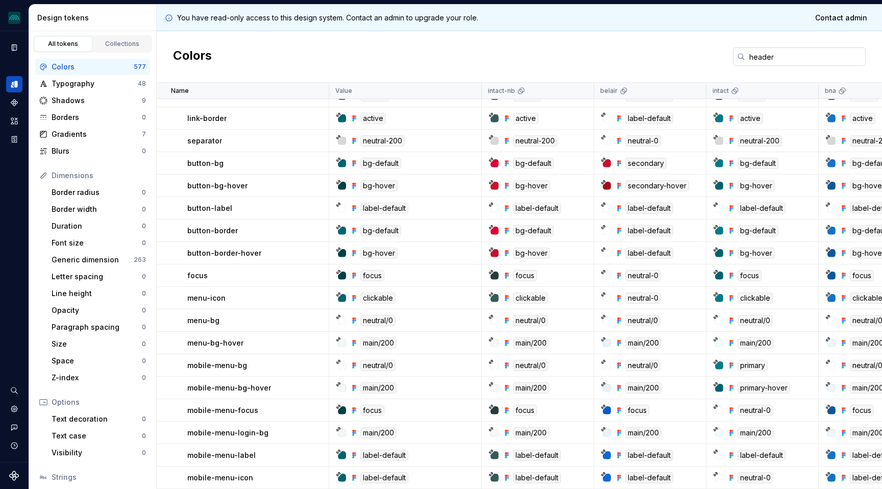
click at [751, 62] on input "header" at bounding box center [805, 56] width 120 height 18
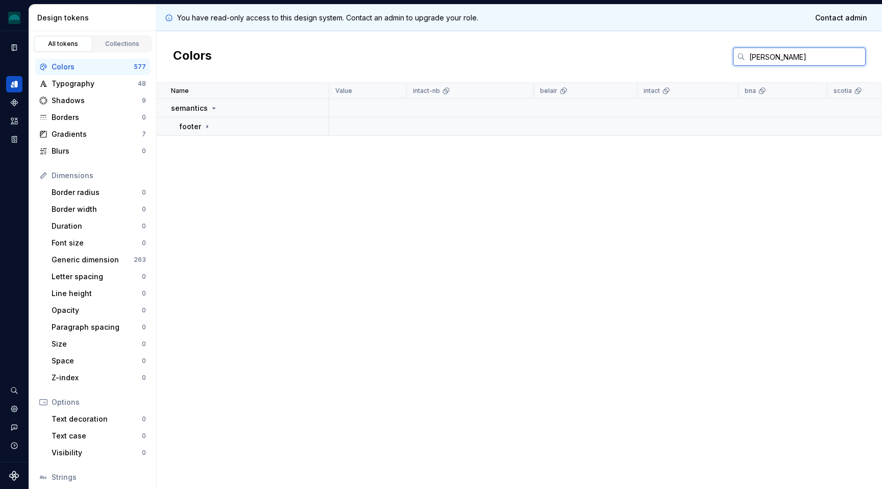
scroll to position [0, 0]
click at [209, 127] on icon at bounding box center [207, 126] width 8 height 8
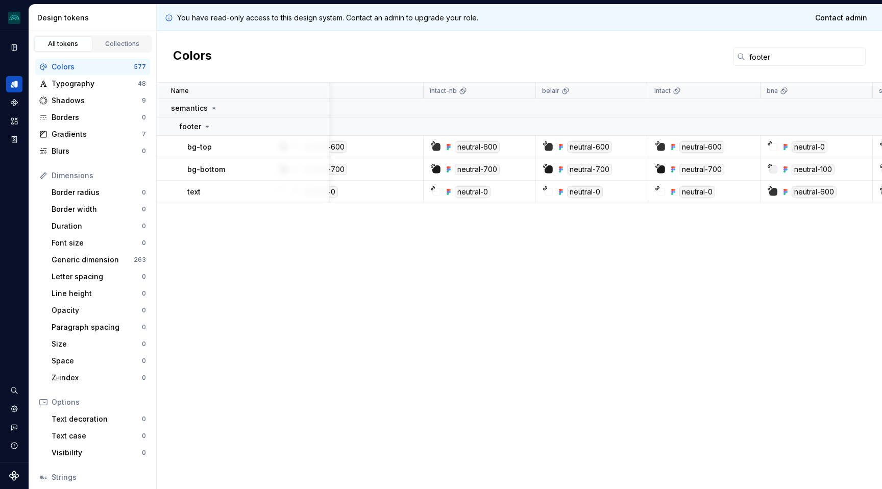
scroll to position [0, 59]
click at [805, 146] on div "neutral-0" at bounding box center [809, 146] width 36 height 11
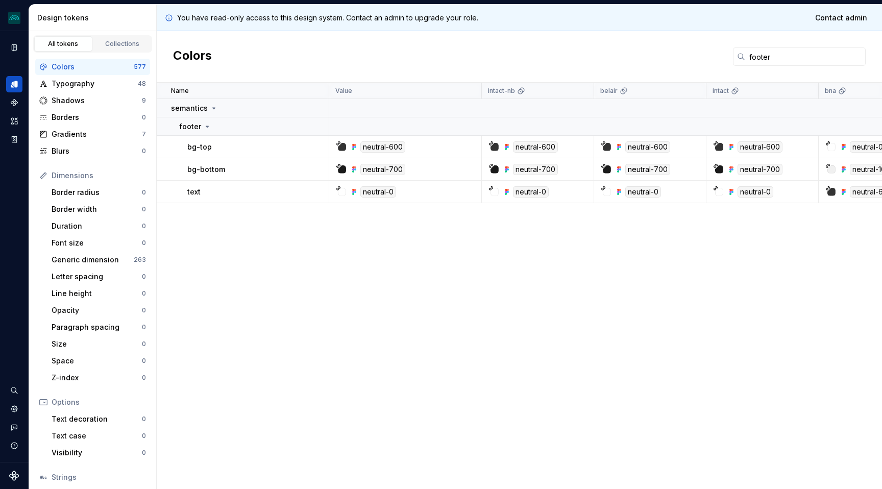
click at [400, 144] on div "neutral-600" at bounding box center [382, 146] width 45 height 11
copy tr "neutral-600"
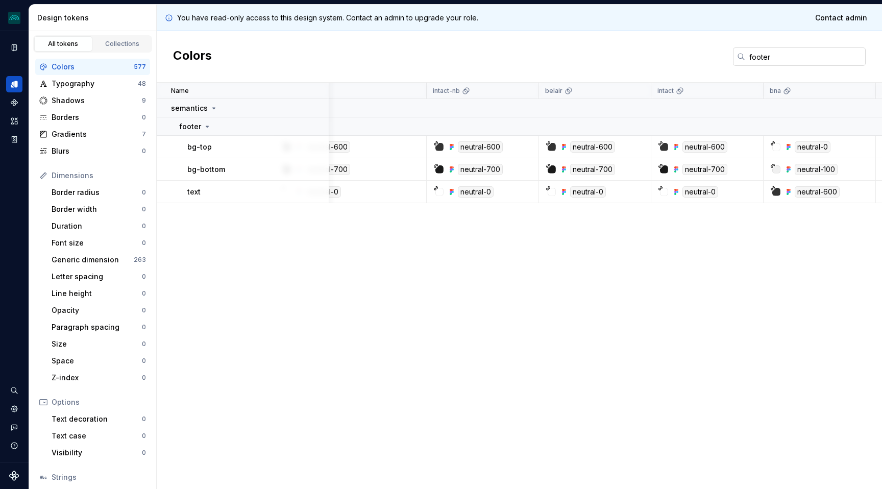
click at [761, 55] on input "footer" at bounding box center [805, 56] width 120 height 18
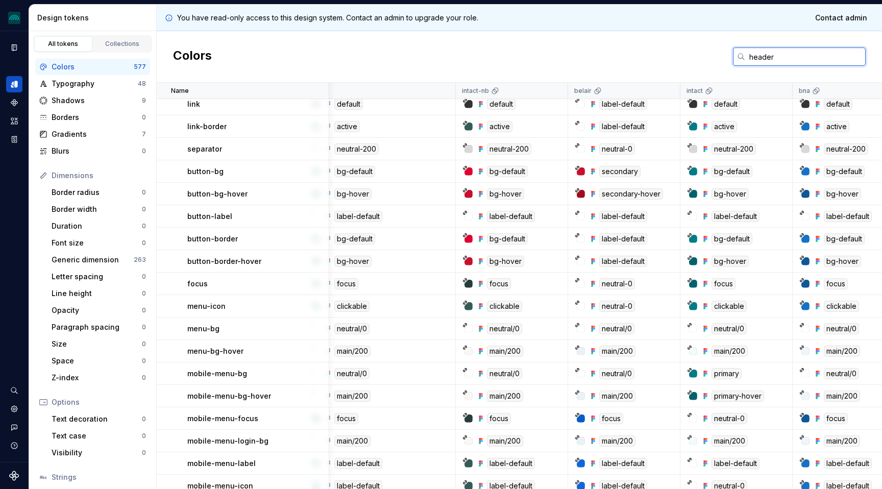
scroll to position [96, 26]
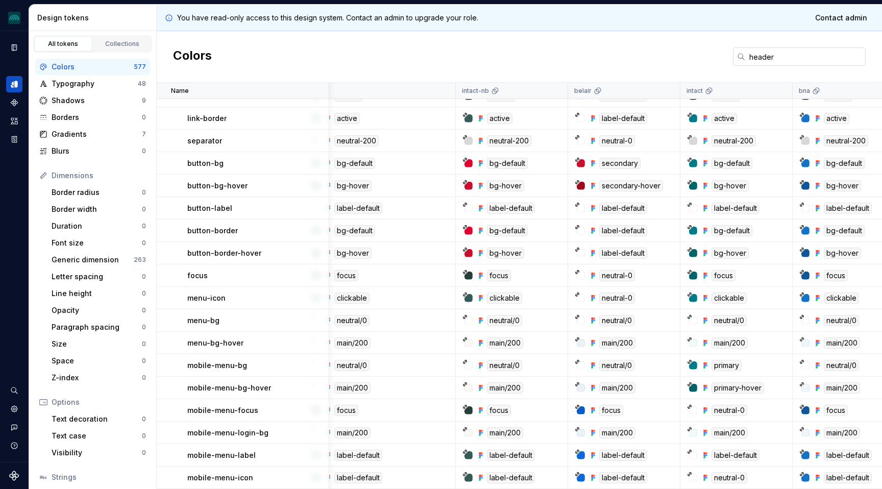
click at [777, 63] on input "header" at bounding box center [805, 56] width 120 height 18
paste input "Toggles"
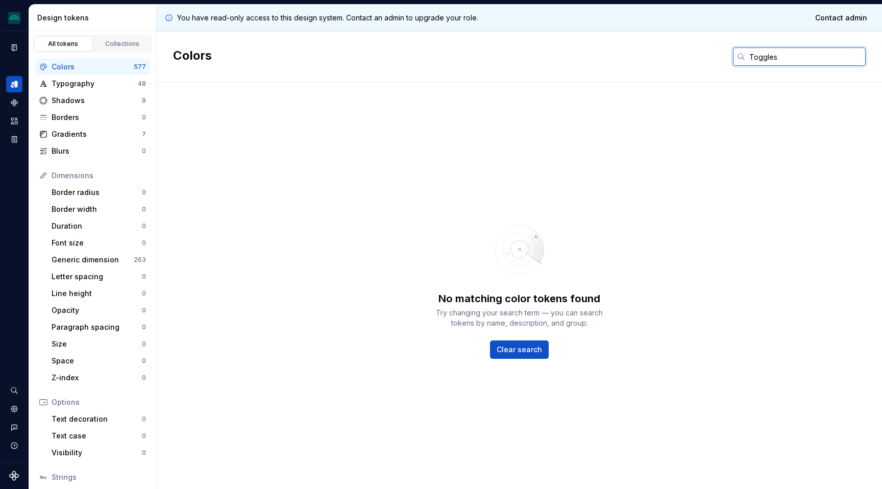
click at [777, 63] on input "Toggles" at bounding box center [805, 56] width 120 height 18
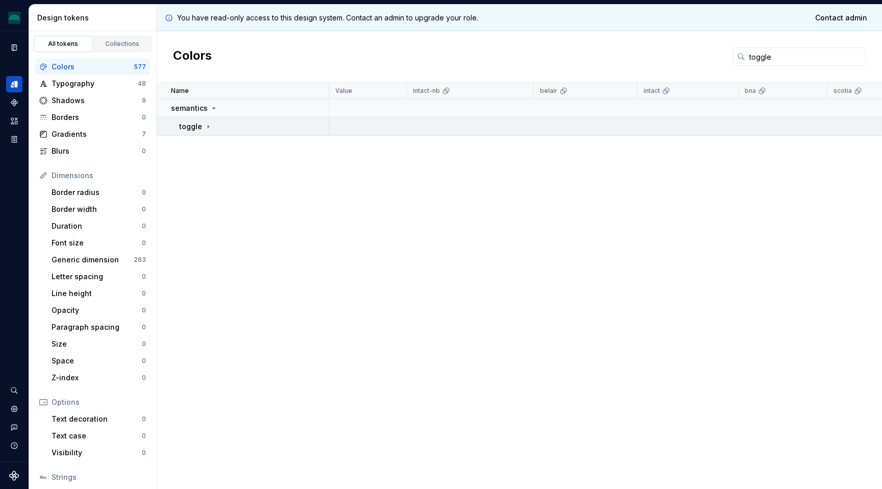
click at [207, 128] on icon at bounding box center [208, 126] width 8 height 8
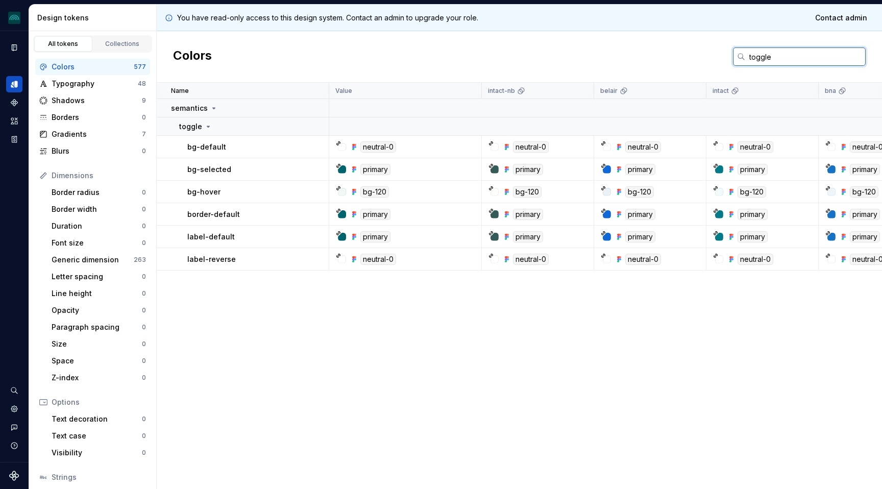
click at [761, 58] on input "toggle" at bounding box center [805, 56] width 120 height 18
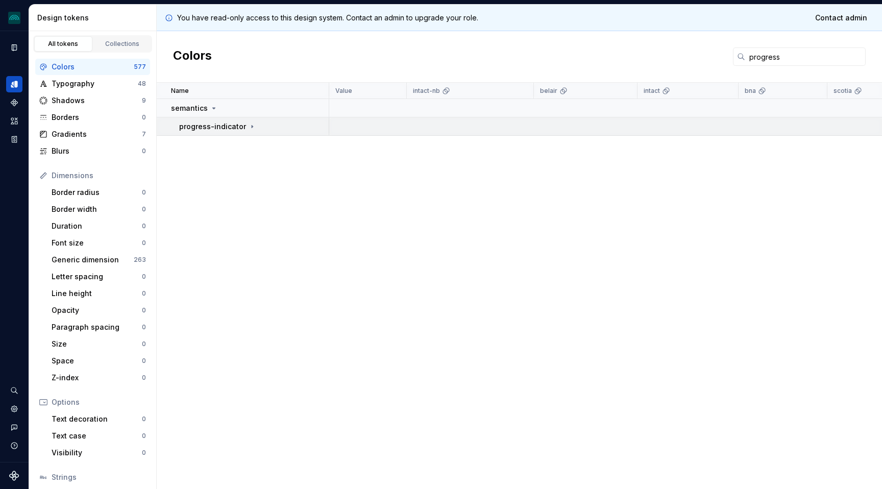
click at [252, 127] on icon at bounding box center [252, 126] width 1 height 3
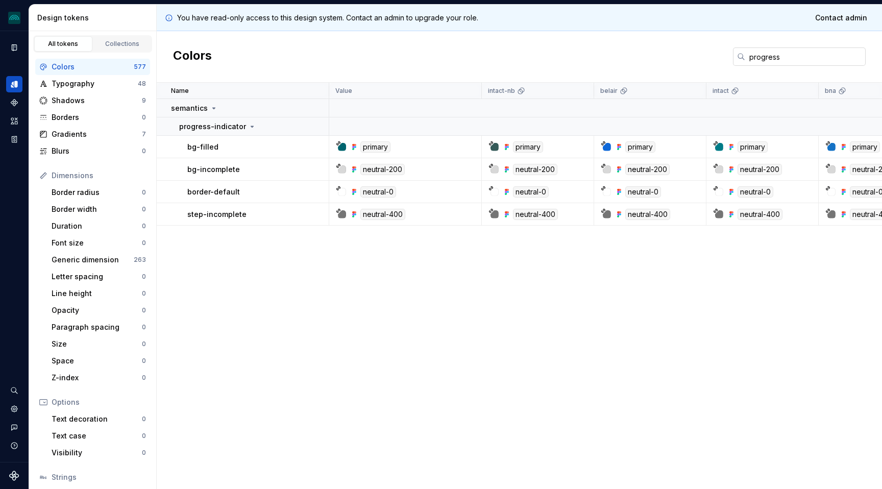
click at [761, 52] on input "progress" at bounding box center [805, 56] width 120 height 18
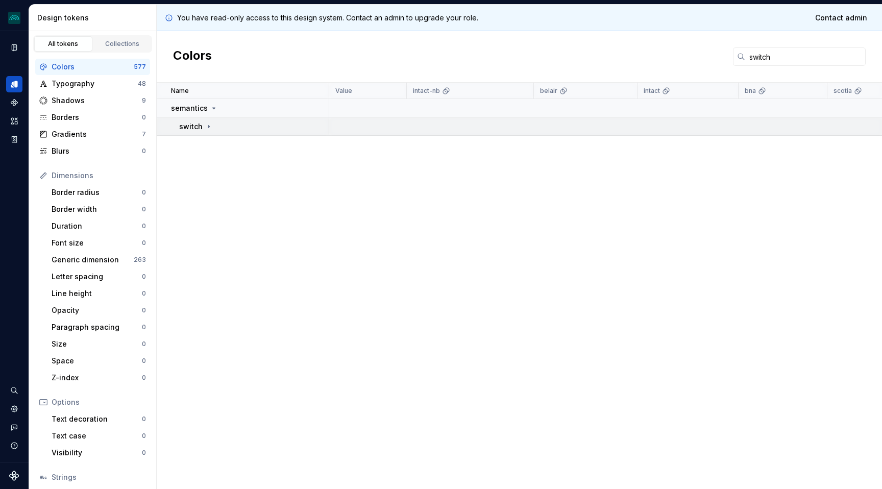
click at [210, 127] on icon at bounding box center [209, 126] width 8 height 8
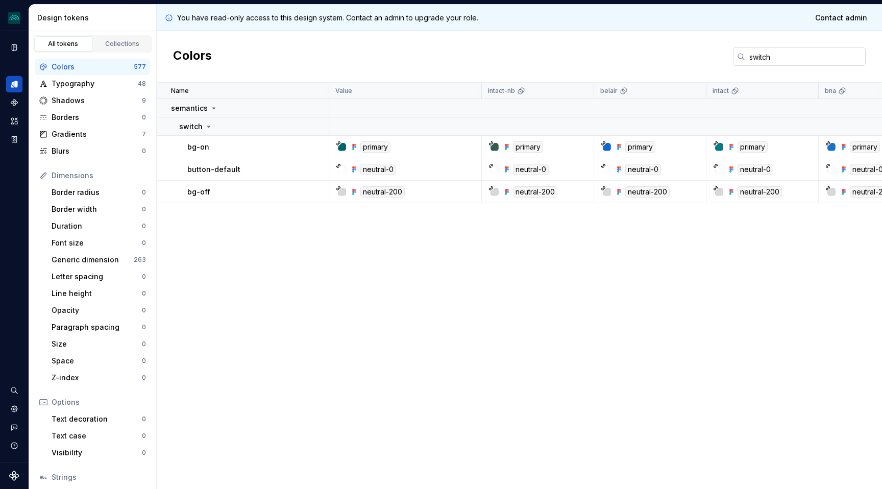
click at [764, 57] on input "switch" at bounding box center [805, 56] width 120 height 18
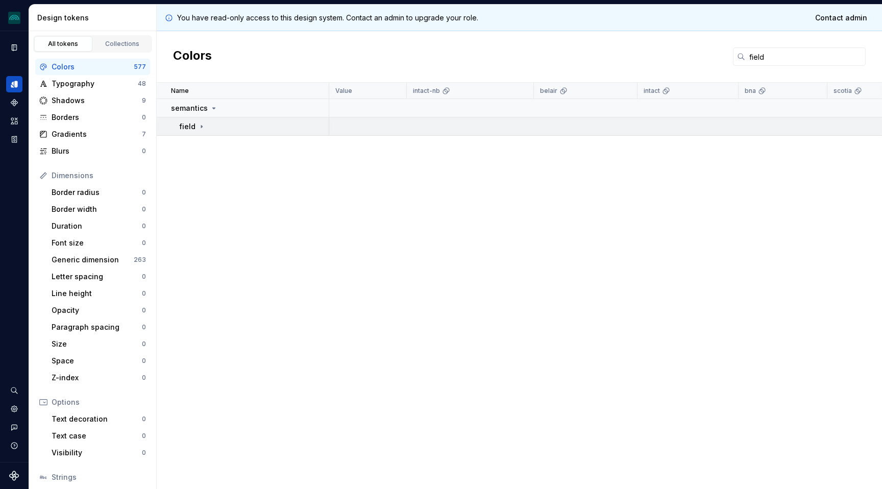
click at [204, 120] on td "field" at bounding box center [243, 126] width 173 height 18
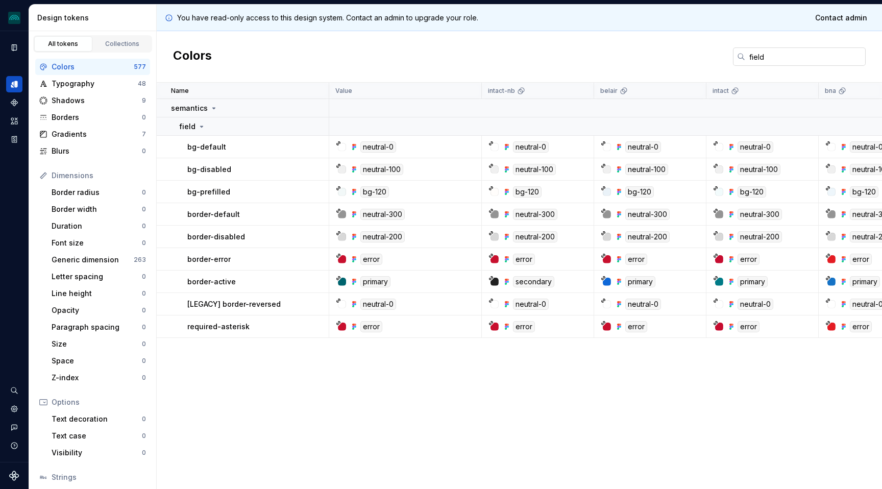
click at [753, 59] on input "field" at bounding box center [805, 56] width 120 height 18
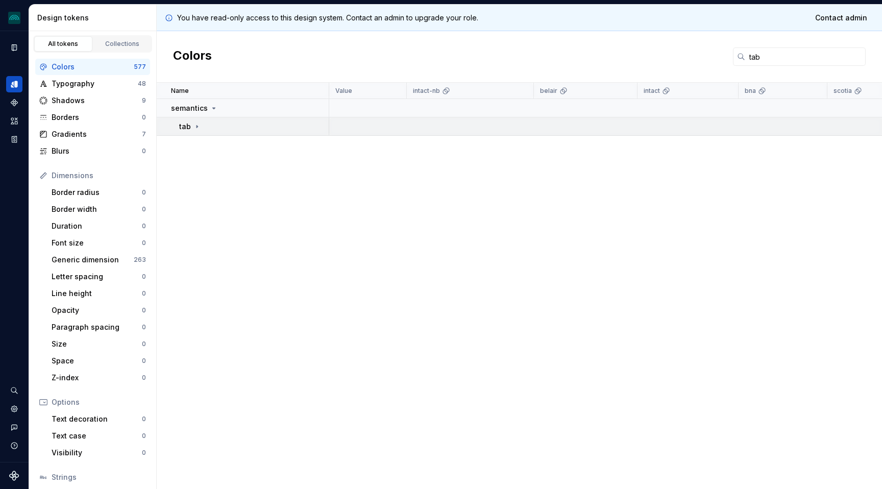
click at [196, 127] on icon at bounding box center [196, 126] width 1 height 3
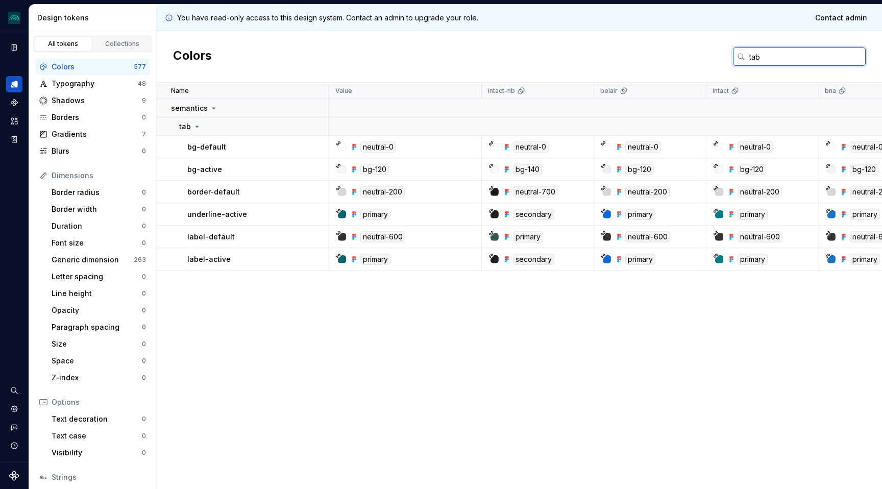
click at [757, 56] on input "tab" at bounding box center [805, 56] width 120 height 18
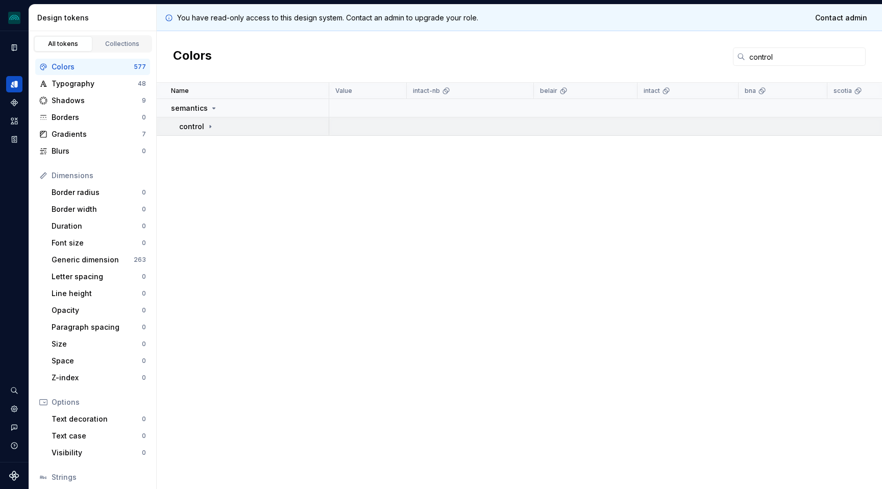
click at [210, 121] on div "control" at bounding box center [196, 126] width 35 height 10
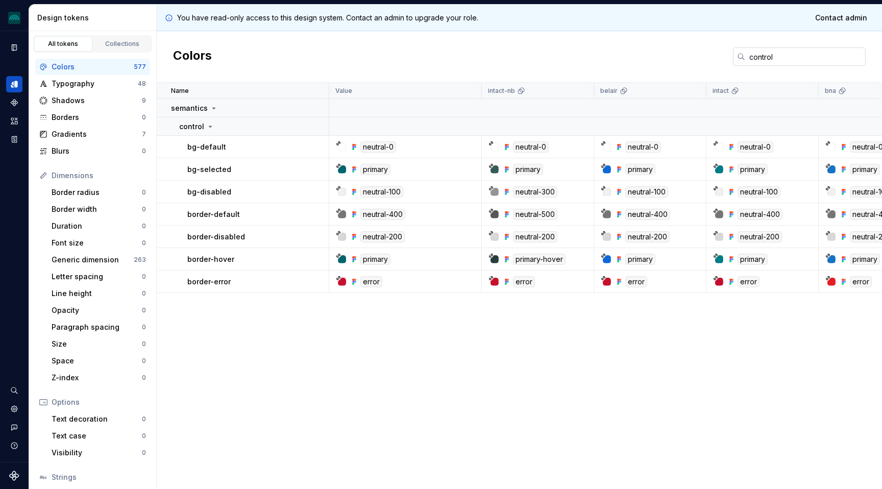
click at [755, 63] on input "control" at bounding box center [805, 56] width 120 height 18
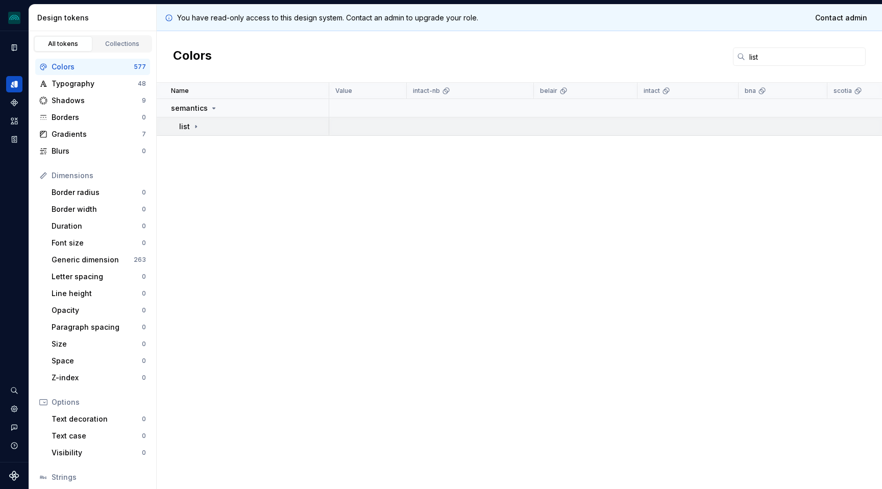
click at [194, 124] on icon at bounding box center [196, 126] width 8 height 8
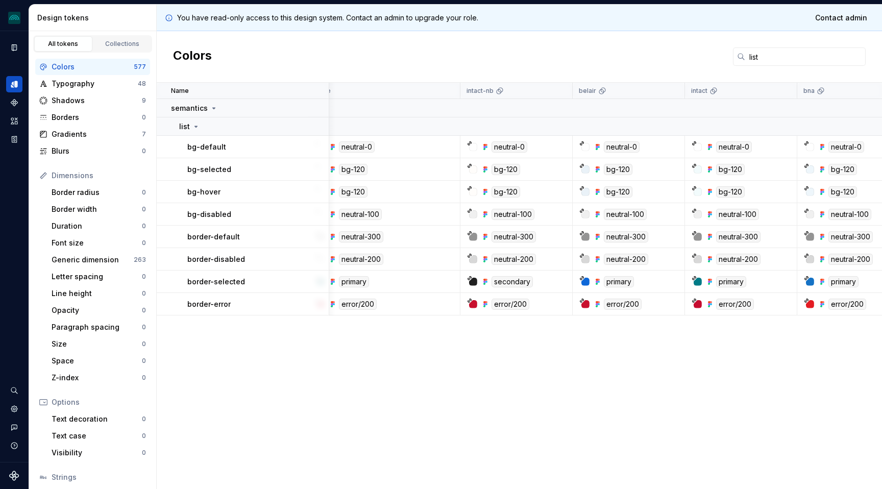
scroll to position [0, 19]
click at [760, 58] on input "list" at bounding box center [805, 56] width 120 height 18
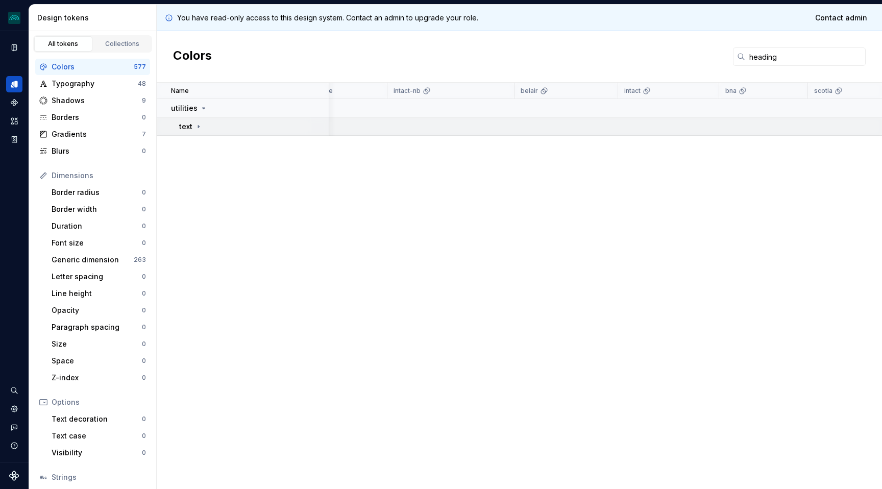
click at [204, 126] on div "text" at bounding box center [253, 126] width 149 height 10
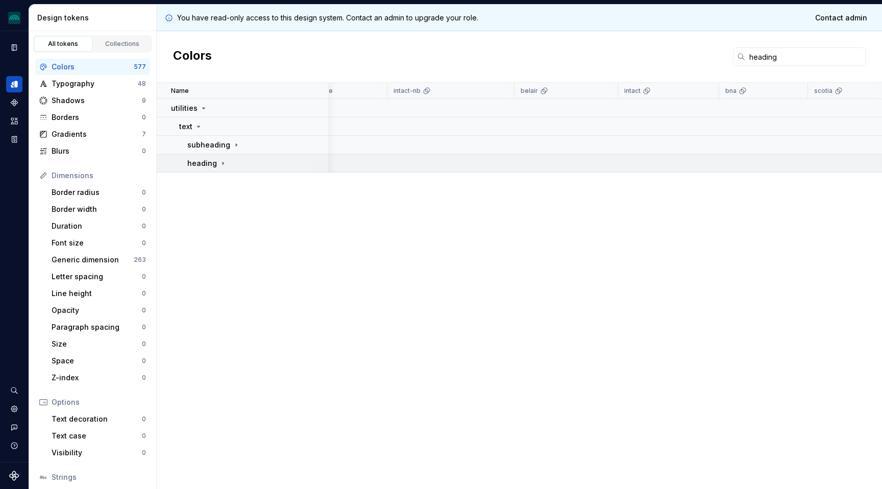
click at [216, 163] on div "heading" at bounding box center [207, 163] width 40 height 10
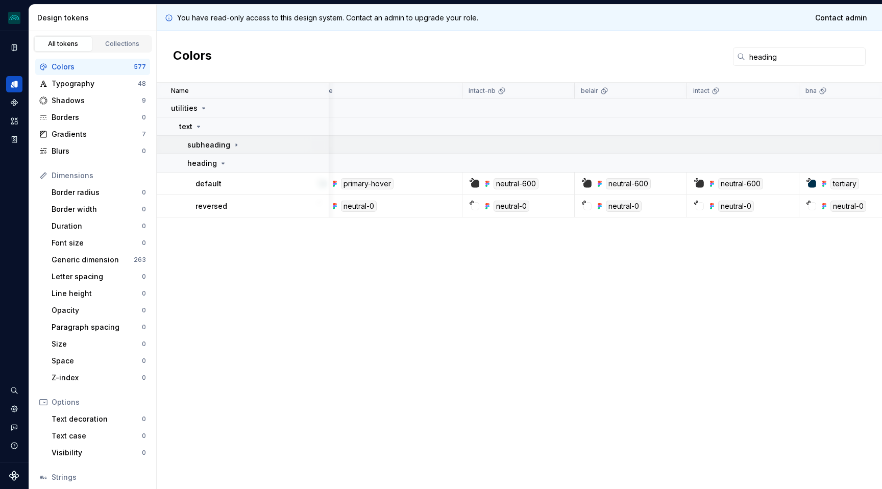
click at [231, 149] on div "subheading" at bounding box center [213, 145] width 53 height 10
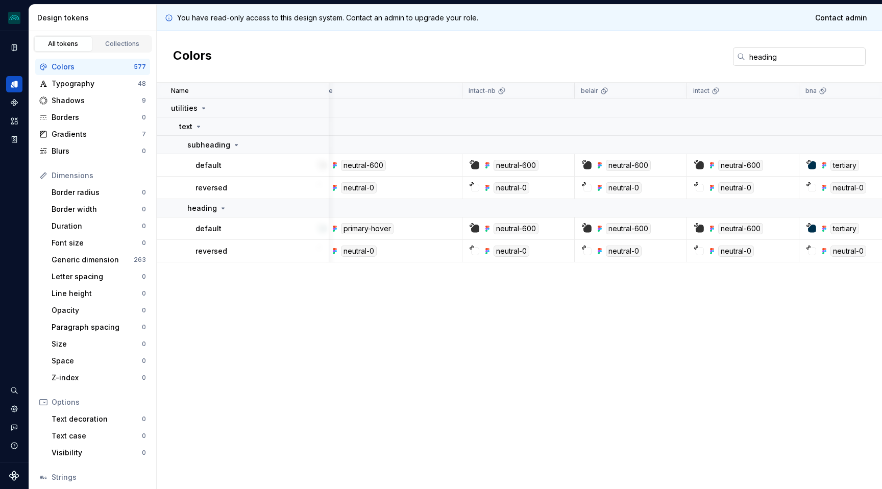
click at [756, 54] on input "heading" at bounding box center [805, 56] width 120 height 18
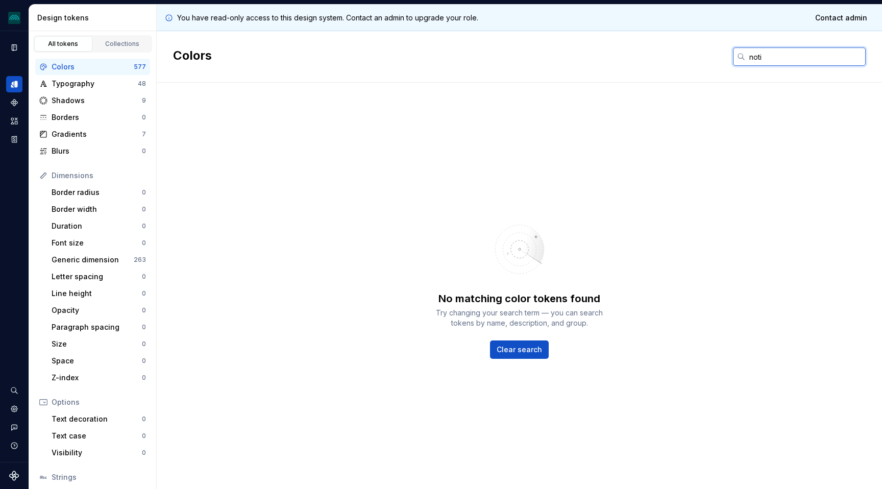
type input "notif"
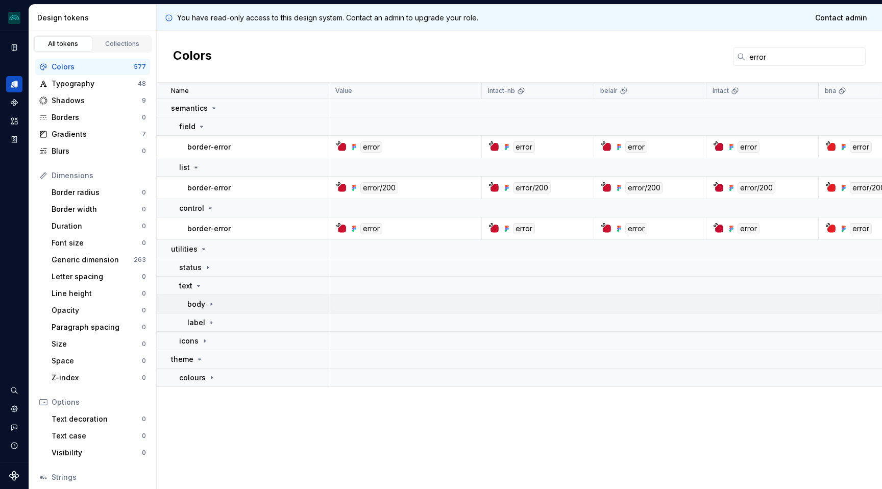
click at [213, 306] on icon at bounding box center [211, 304] width 8 height 8
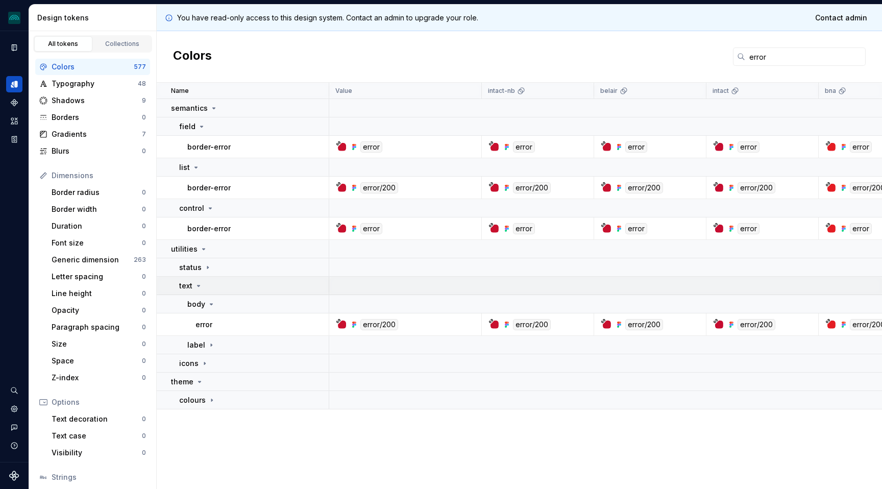
click at [198, 285] on icon at bounding box center [199, 285] width 3 height 1
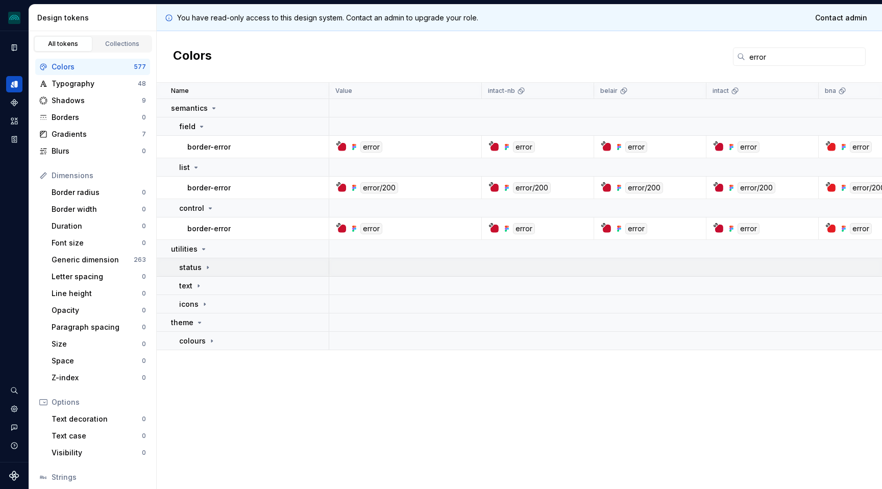
click at [207, 262] on td "status" at bounding box center [243, 267] width 173 height 18
click at [211, 287] on icon at bounding box center [210, 286] width 8 height 8
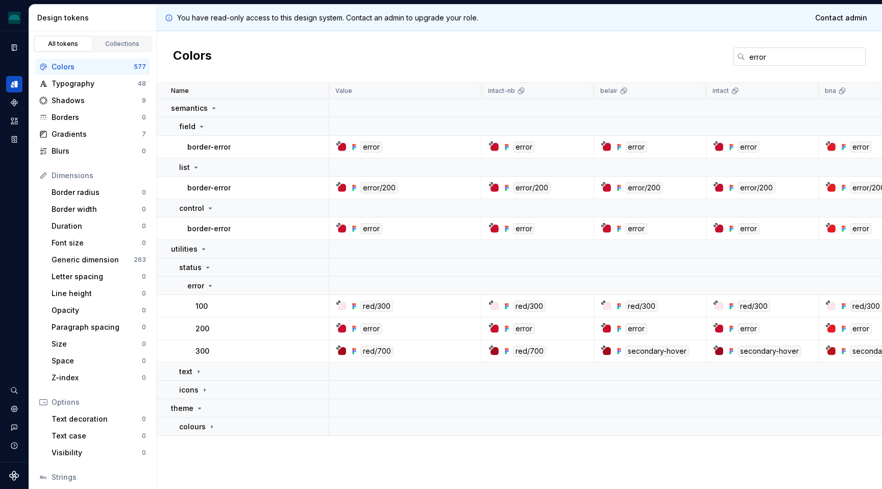
click at [766, 59] on input "error" at bounding box center [805, 56] width 120 height 18
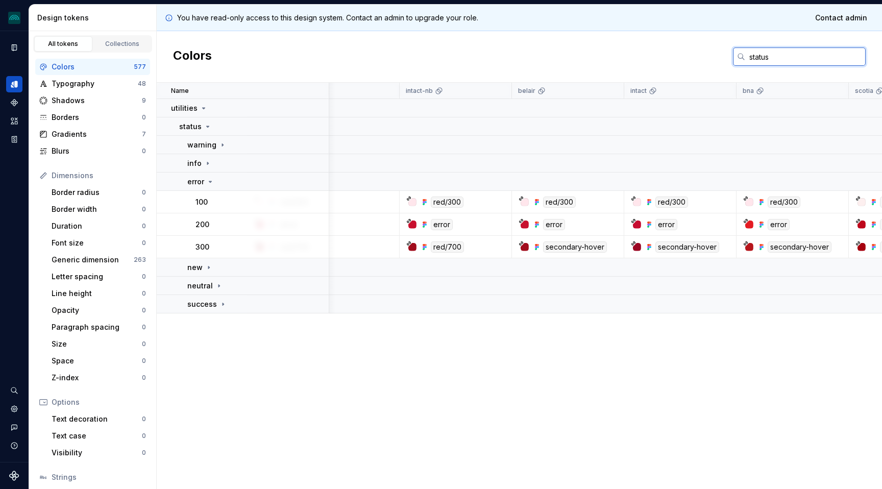
scroll to position [0, 83]
click at [762, 60] on input "status" at bounding box center [805, 56] width 120 height 18
paste input "body"
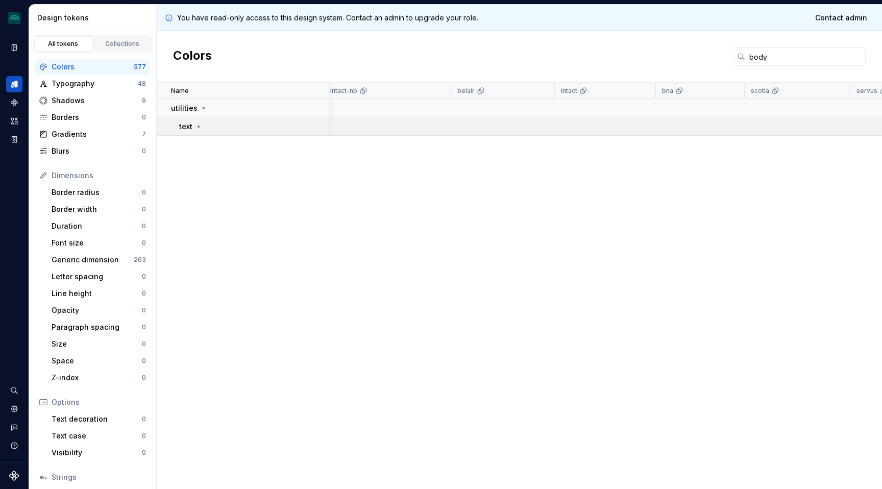
click at [202, 124] on icon at bounding box center [198, 126] width 8 height 8
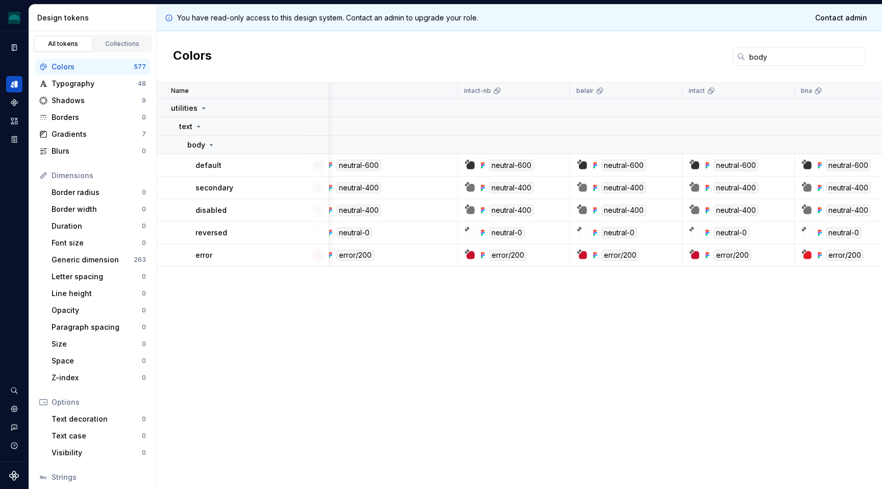
scroll to position [0, 28]
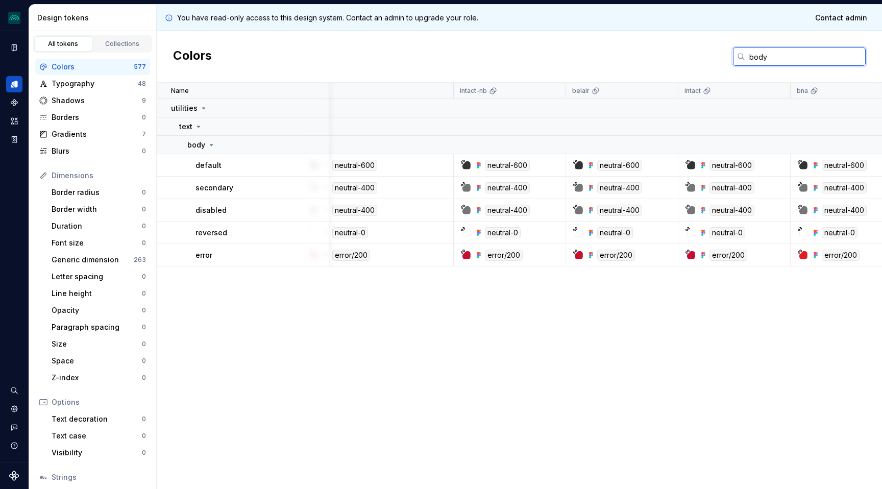
click at [751, 58] on input "body" at bounding box center [805, 56] width 120 height 18
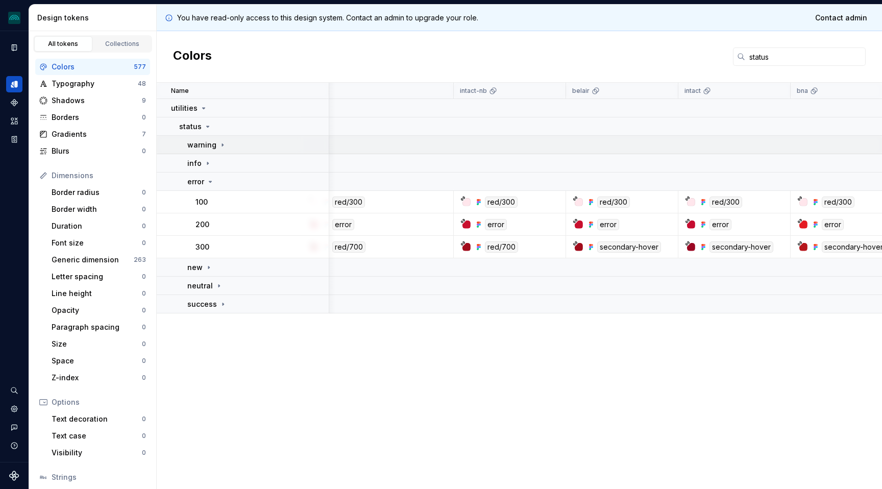
click at [220, 141] on icon at bounding box center [222, 145] width 8 height 8
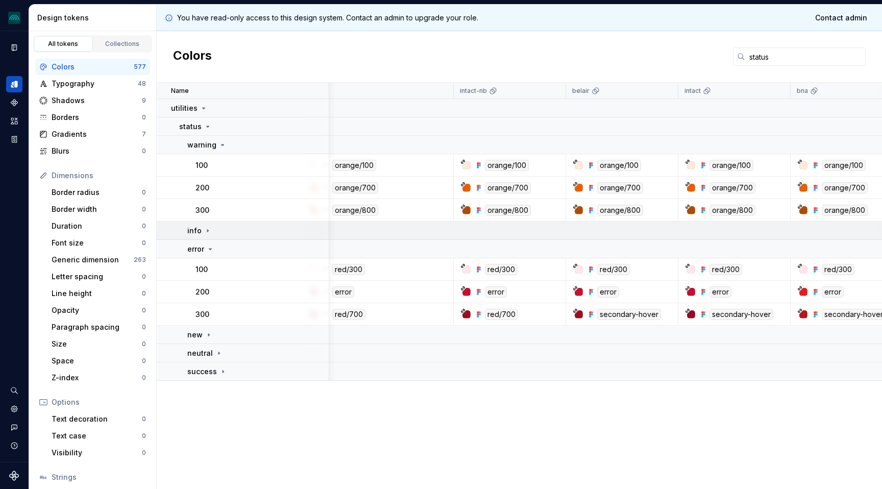
click at [207, 230] on icon at bounding box center [207, 230] width 1 height 3
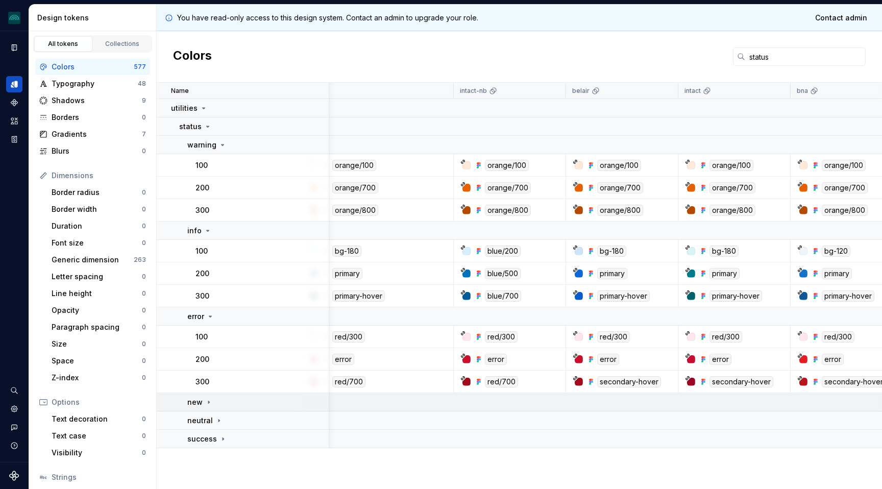
click at [213, 402] on div "new" at bounding box center [257, 402] width 141 height 10
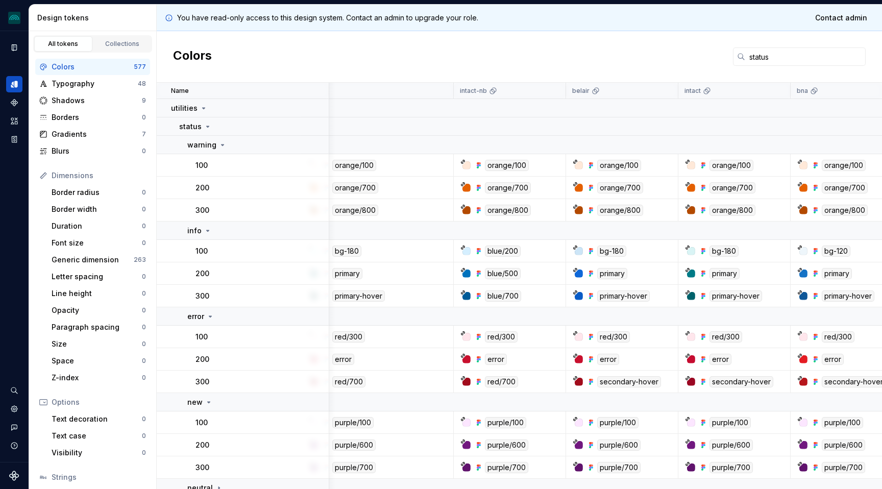
scroll to position [27, 28]
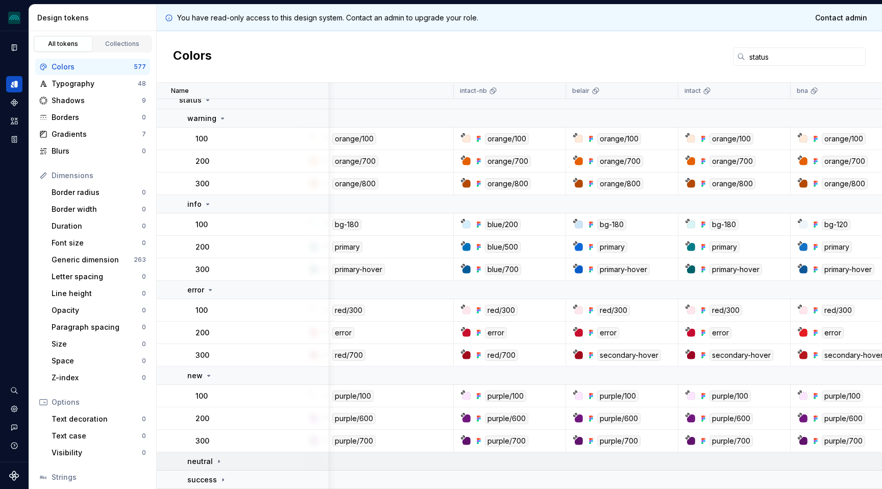
click at [218, 460] on icon at bounding box center [219, 461] width 8 height 8
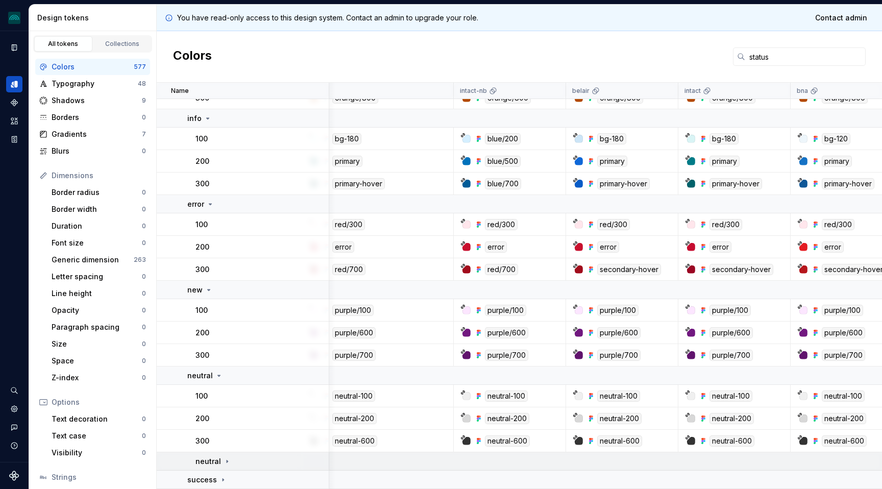
click at [224, 462] on icon at bounding box center [227, 461] width 8 height 8
click at [224, 481] on icon at bounding box center [223, 480] width 8 height 8
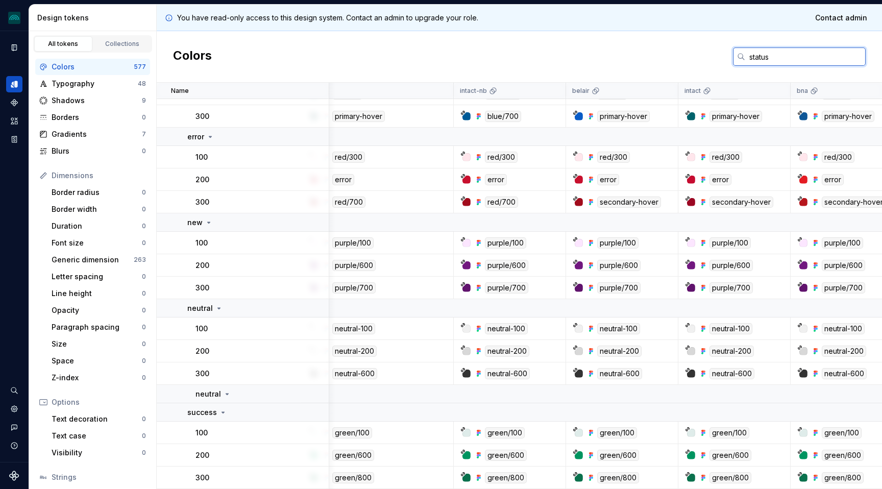
click at [752, 57] on input "status" at bounding box center [805, 56] width 120 height 18
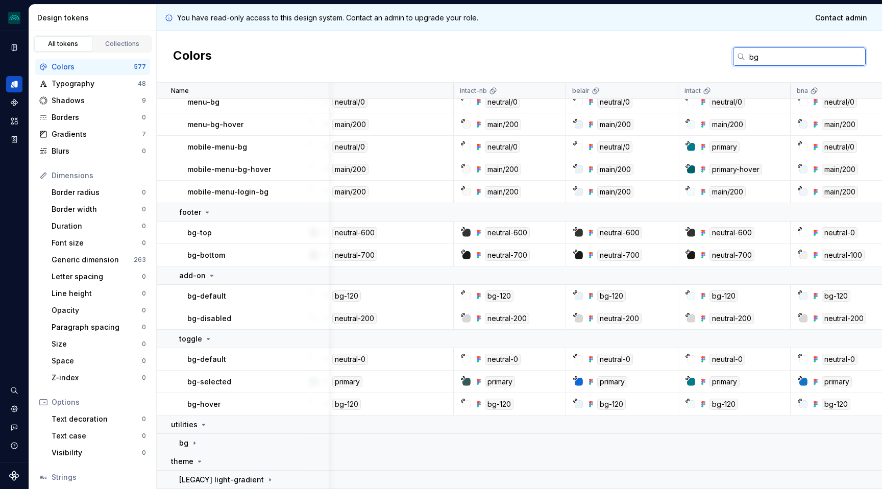
scroll to position [0, 28]
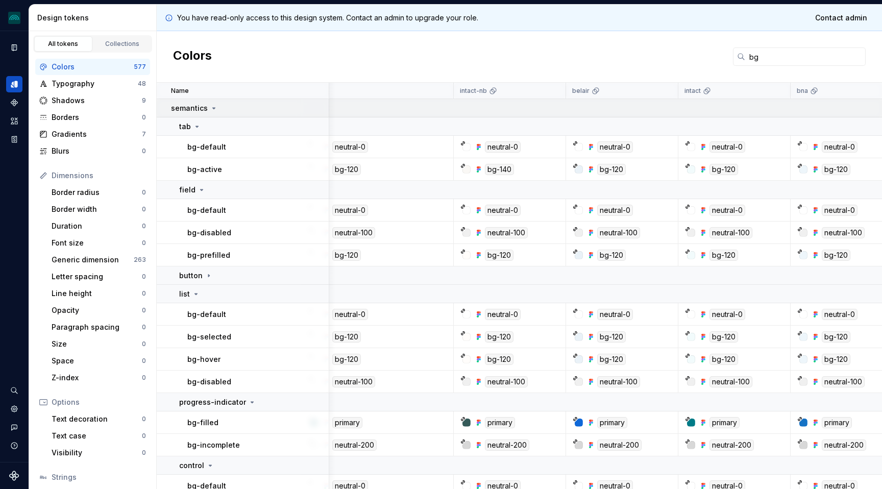
click at [211, 107] on icon at bounding box center [214, 108] width 8 height 8
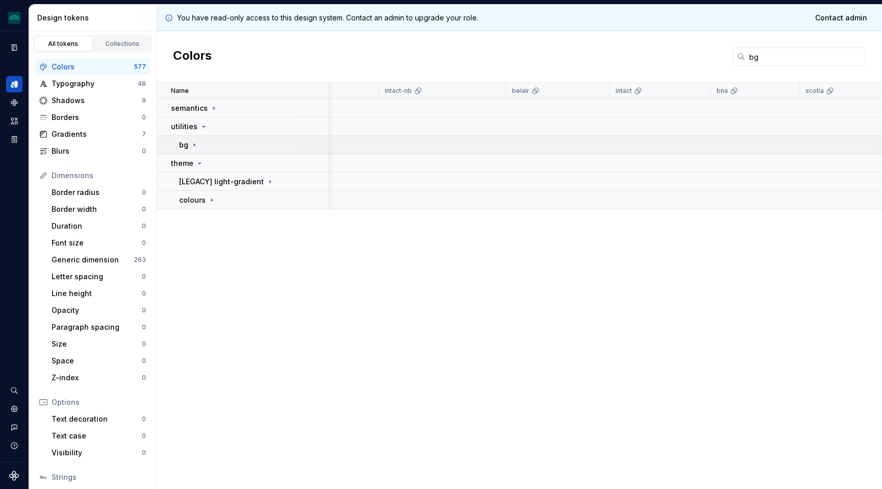
click at [194, 141] on icon at bounding box center [194, 145] width 8 height 8
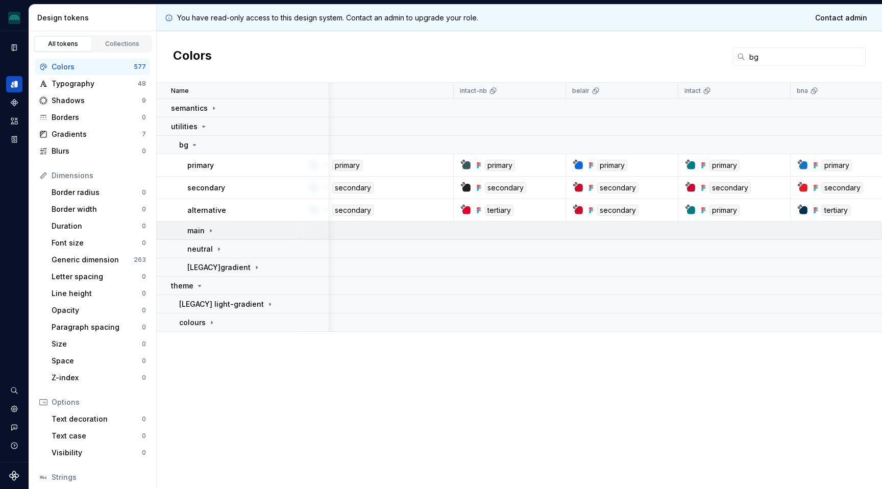
click at [207, 229] on icon at bounding box center [211, 231] width 8 height 8
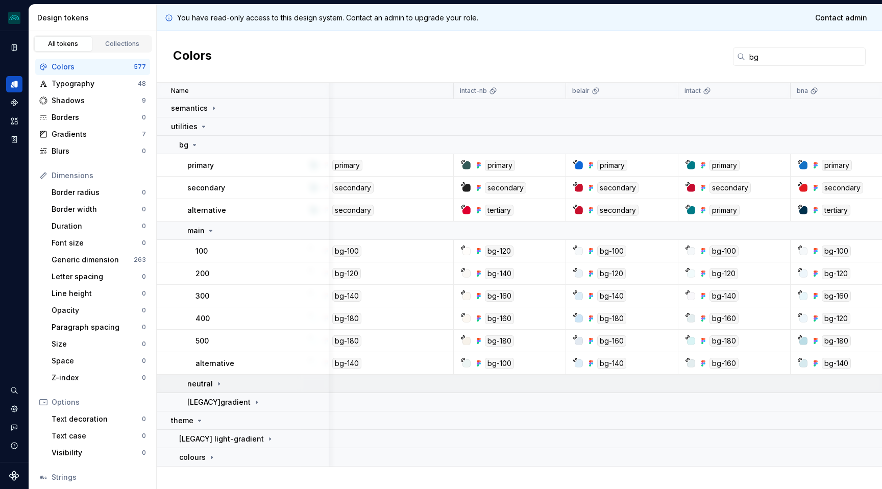
click at [217, 386] on icon at bounding box center [219, 384] width 8 height 8
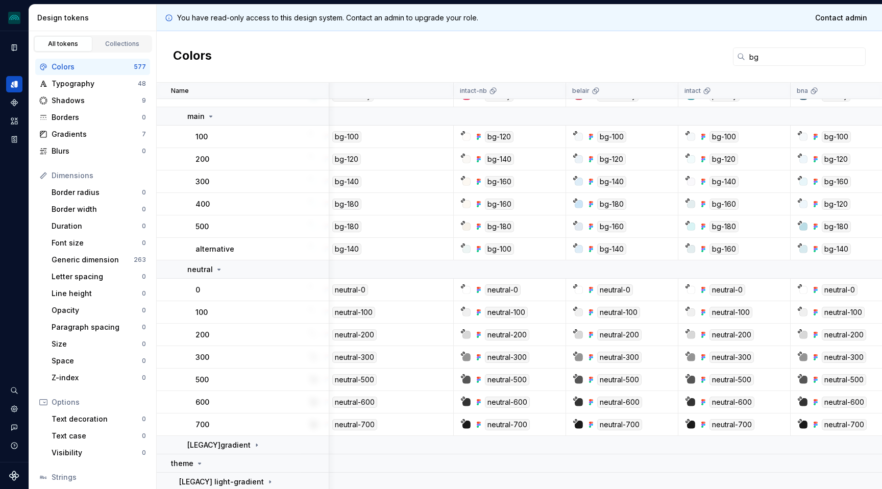
scroll to position [135, 28]
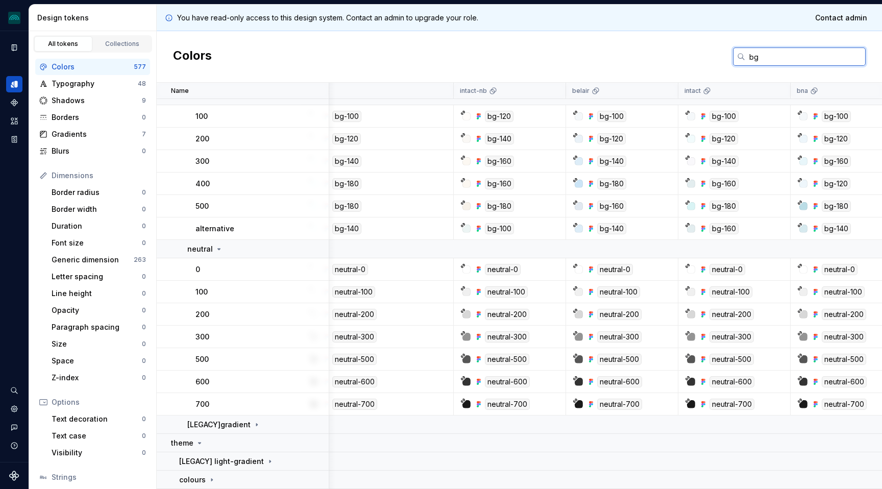
click at [755, 56] on input "bg" at bounding box center [805, 56] width 120 height 18
paste input "Modal"
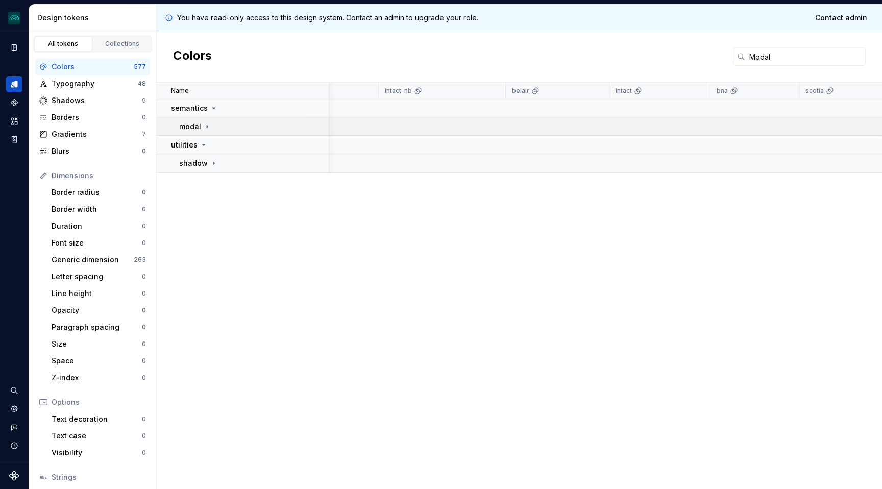
click at [204, 125] on icon at bounding box center [207, 126] width 8 height 8
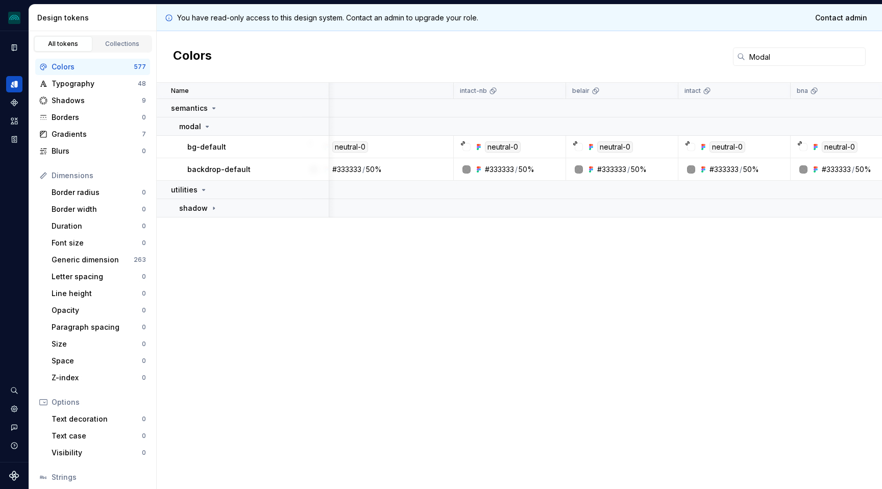
click at [766, 45] on div "Colors Modal" at bounding box center [519, 57] width 725 height 52
click at [760, 54] on input "Modal" at bounding box center [805, 56] width 120 height 18
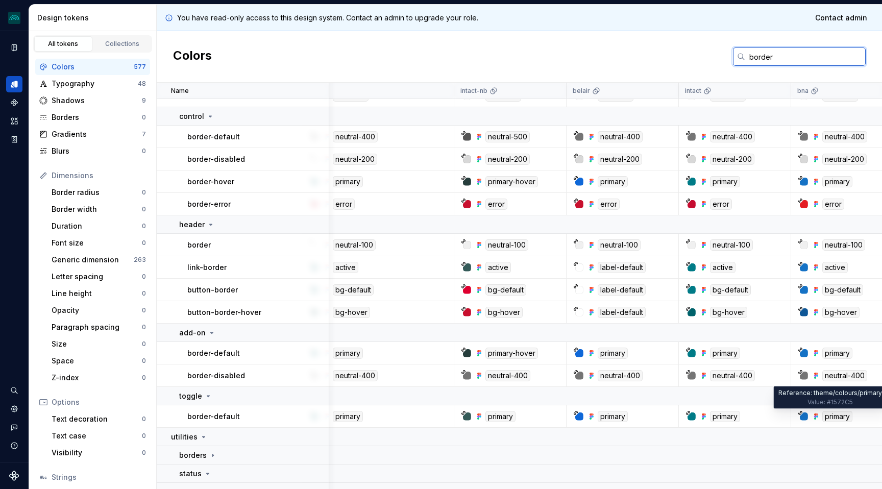
scroll to position [384, 28]
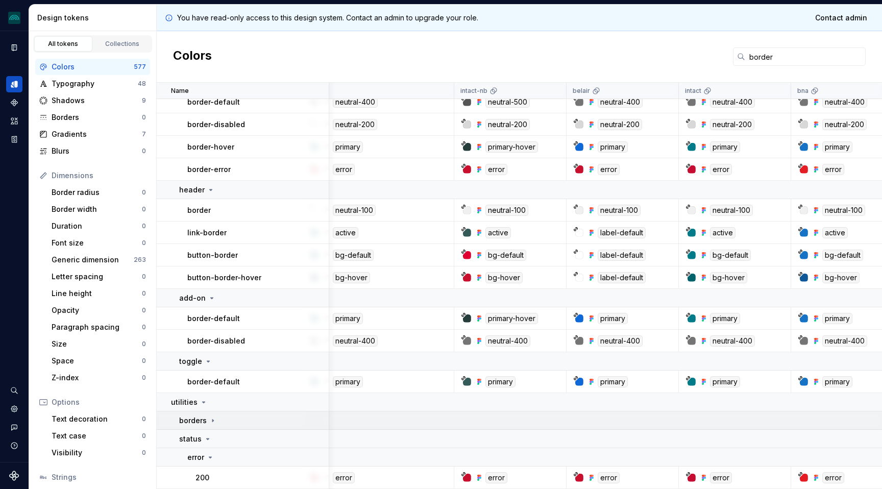
click at [209, 419] on icon at bounding box center [213, 420] width 8 height 8
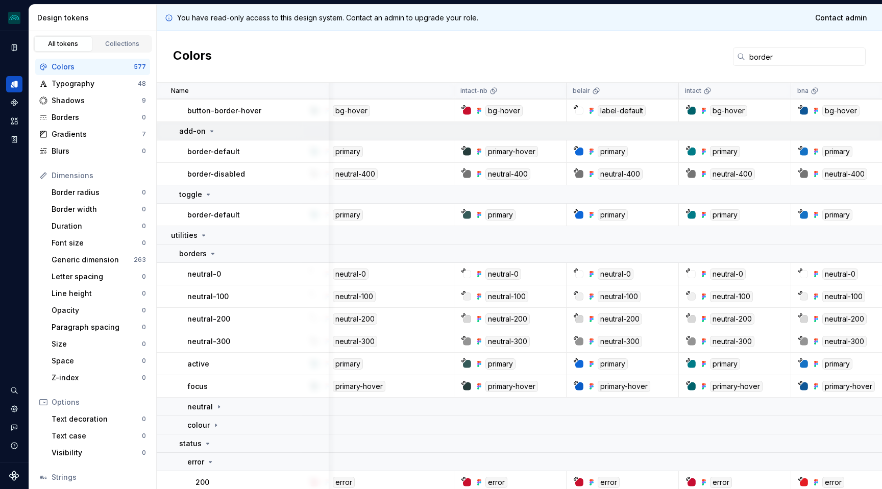
scroll to position [555, 28]
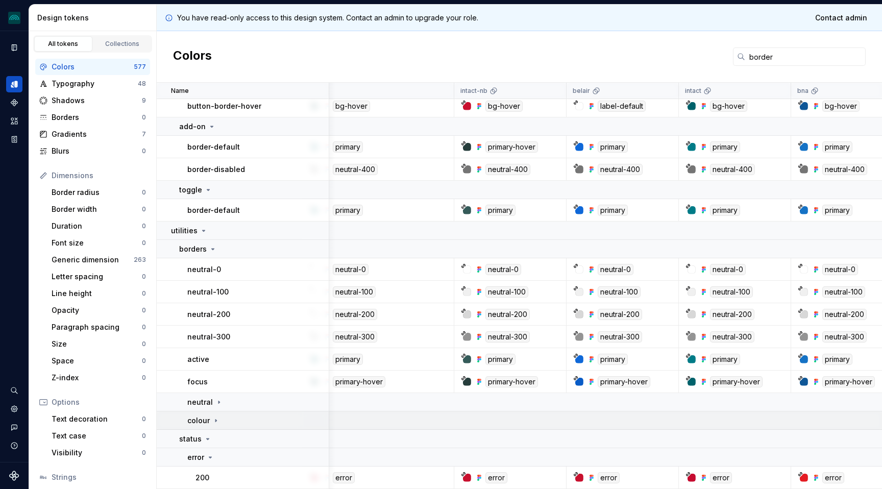
click at [215, 423] on icon at bounding box center [216, 420] width 8 height 8
click at [205, 437] on icon at bounding box center [208, 439] width 8 height 8
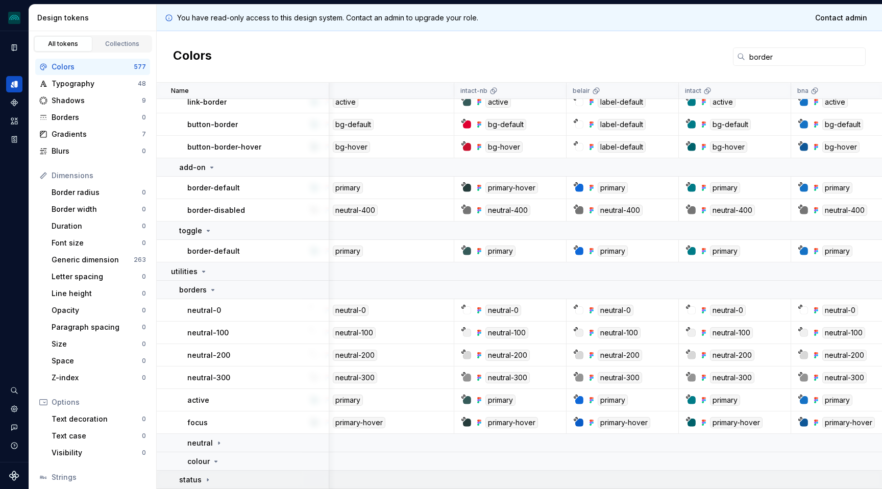
click at [205, 476] on icon at bounding box center [208, 480] width 8 height 8
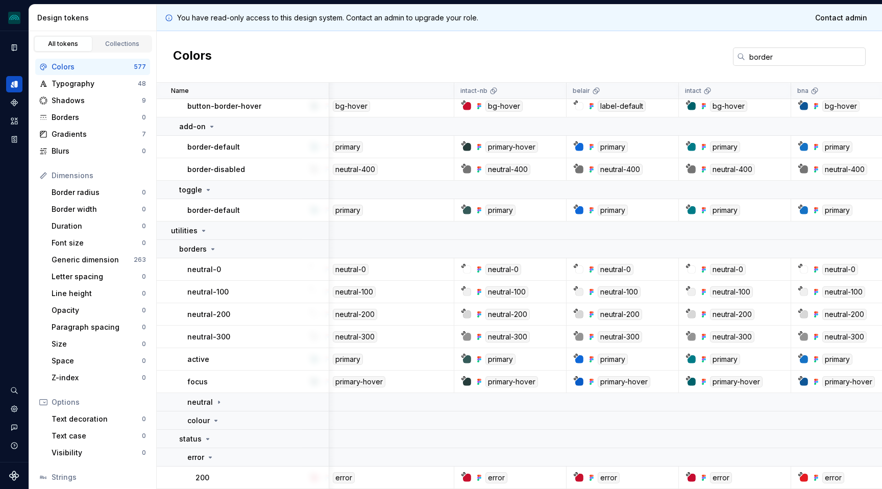
click at [755, 54] on input "border" at bounding box center [805, 56] width 120 height 18
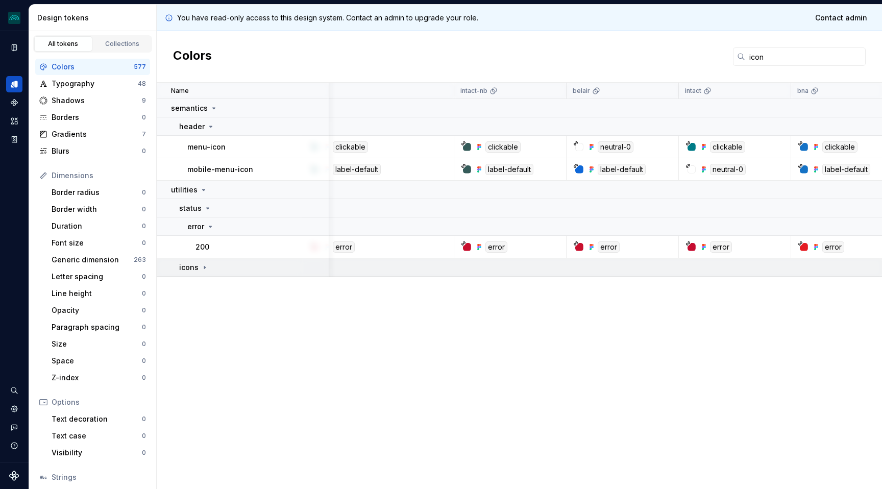
click at [205, 261] on td "icons" at bounding box center [243, 267] width 173 height 18
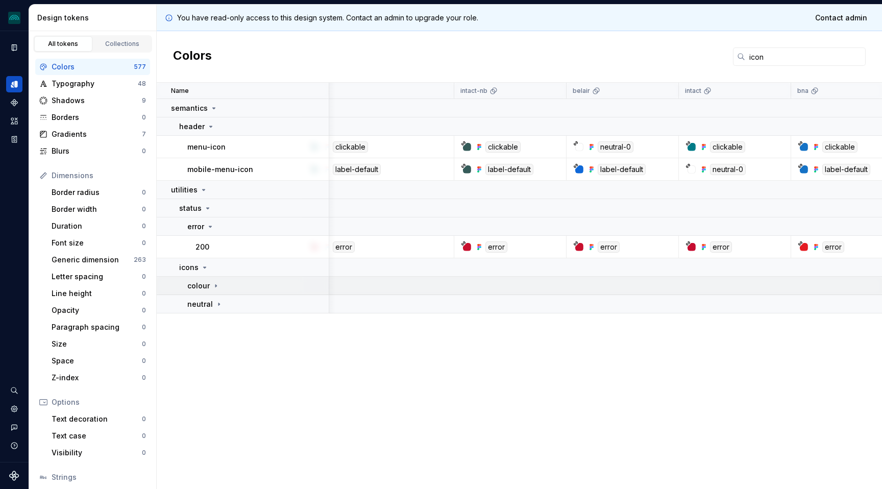
click at [214, 288] on icon at bounding box center [216, 286] width 8 height 8
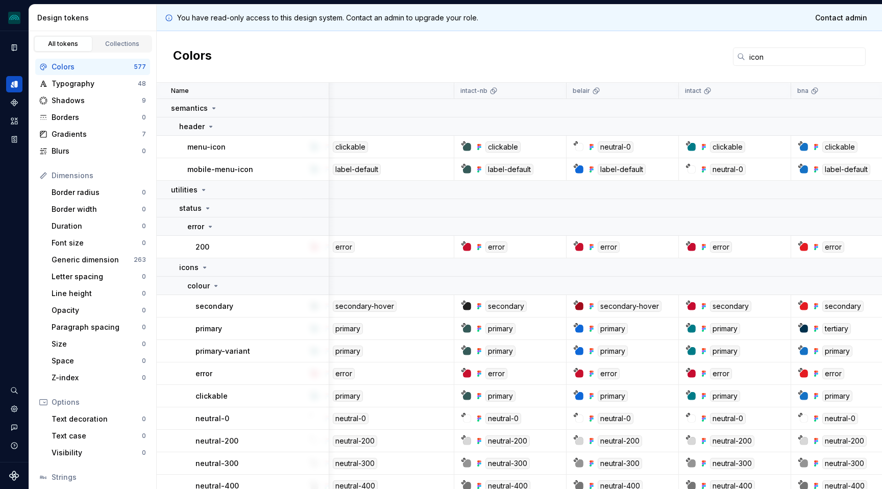
scroll to position [71, 28]
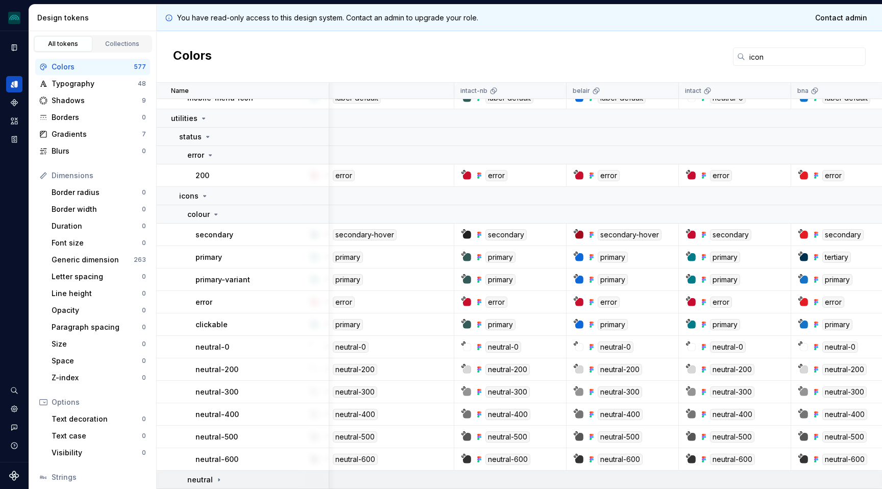
click at [217, 486] on td "neutral" at bounding box center [243, 480] width 173 height 18
click at [760, 57] on input "icon" at bounding box center [805, 56] width 120 height 18
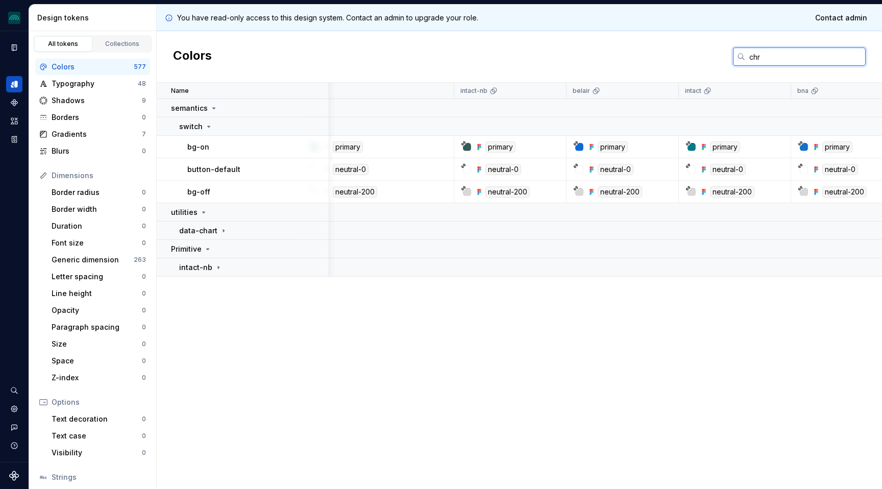
scroll to position [0, 28]
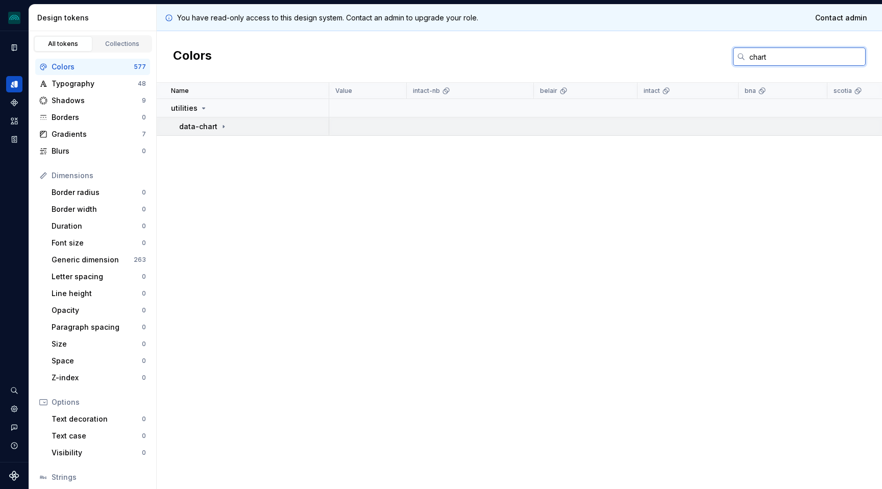
type input "chart"
click at [224, 128] on icon at bounding box center [223, 126] width 8 height 8
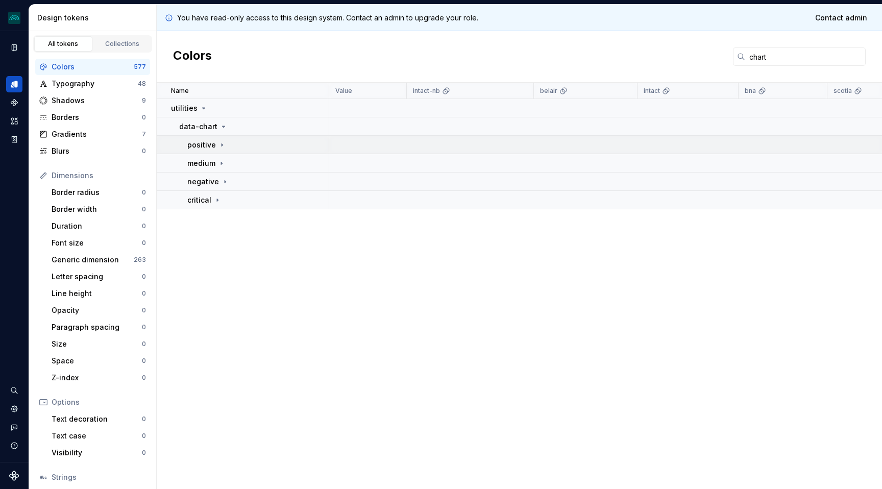
click at [222, 145] on icon at bounding box center [222, 144] width 1 height 3
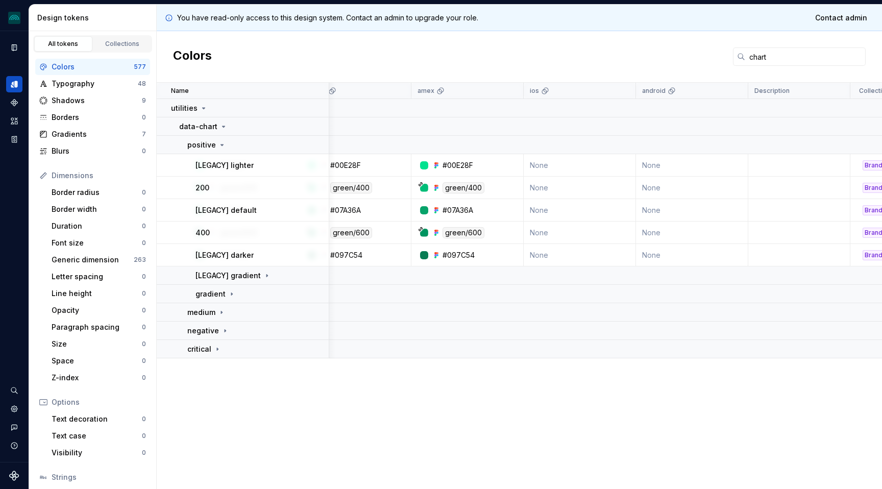
scroll to position [0, 835]
